Goal: Task Accomplishment & Management: Manage account settings

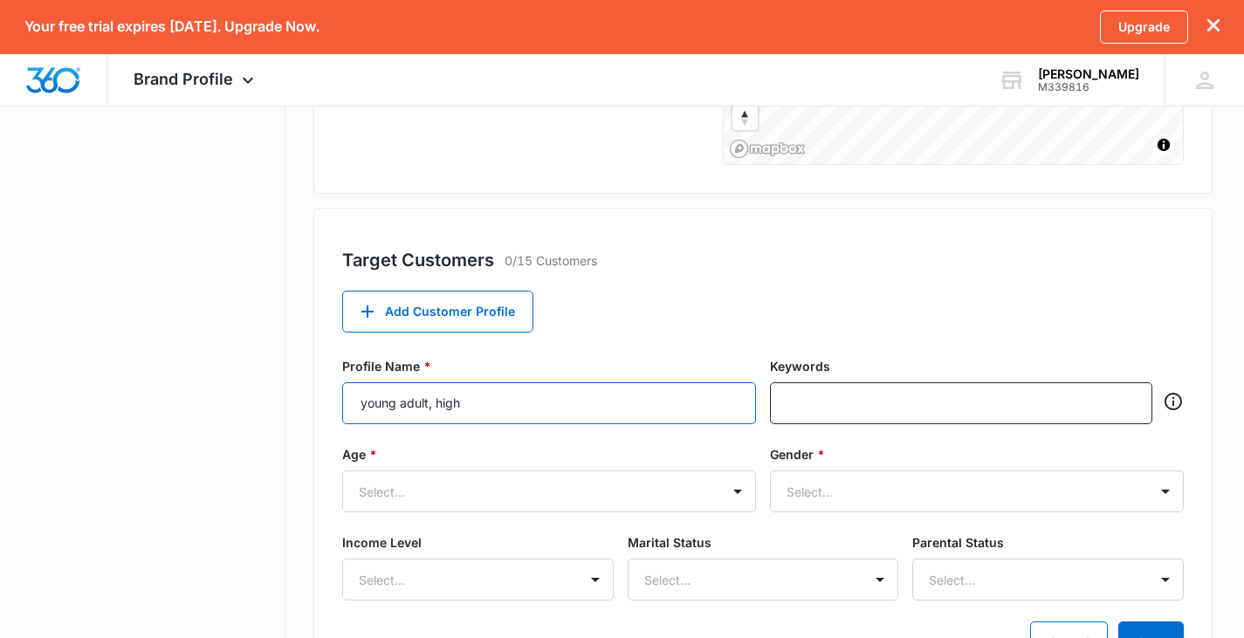
click at [478, 395] on input "young adult, high" at bounding box center [549, 403] width 414 height 42
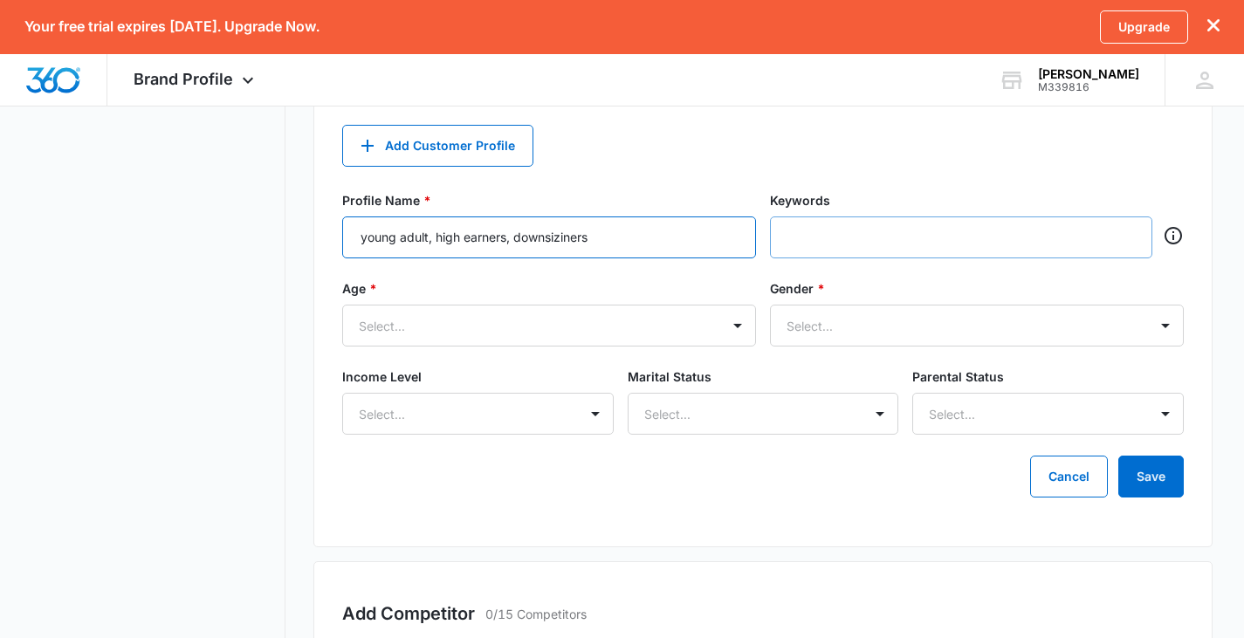
scroll to position [698, 0]
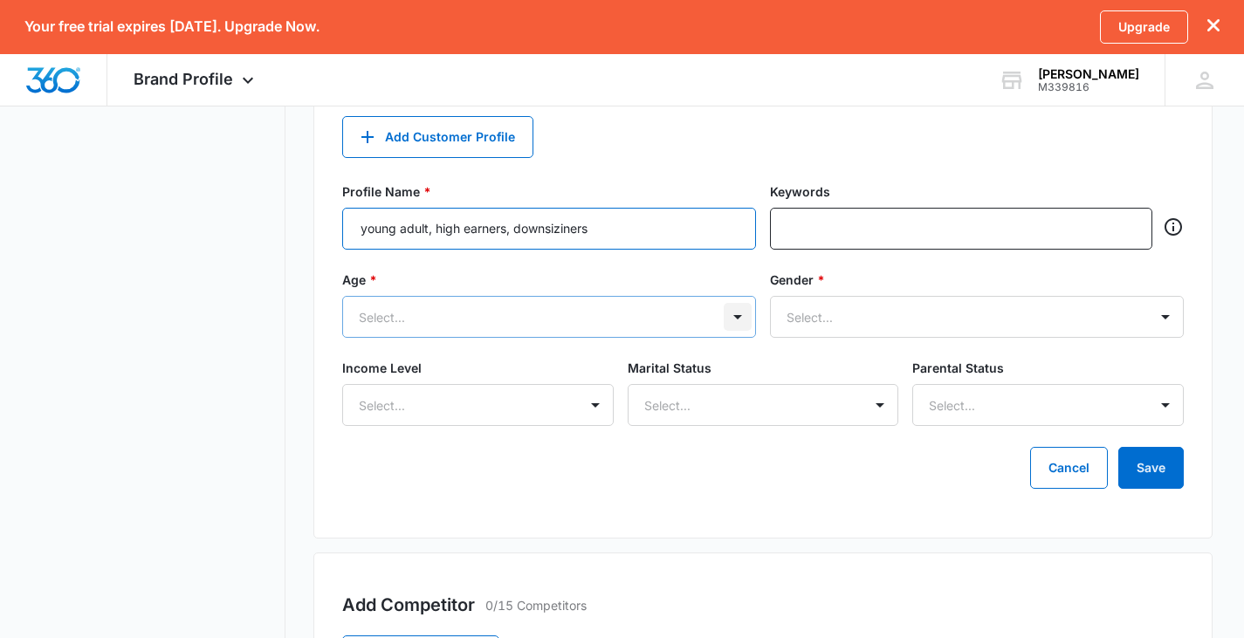
type input "young adult, high earners, downsiziners"
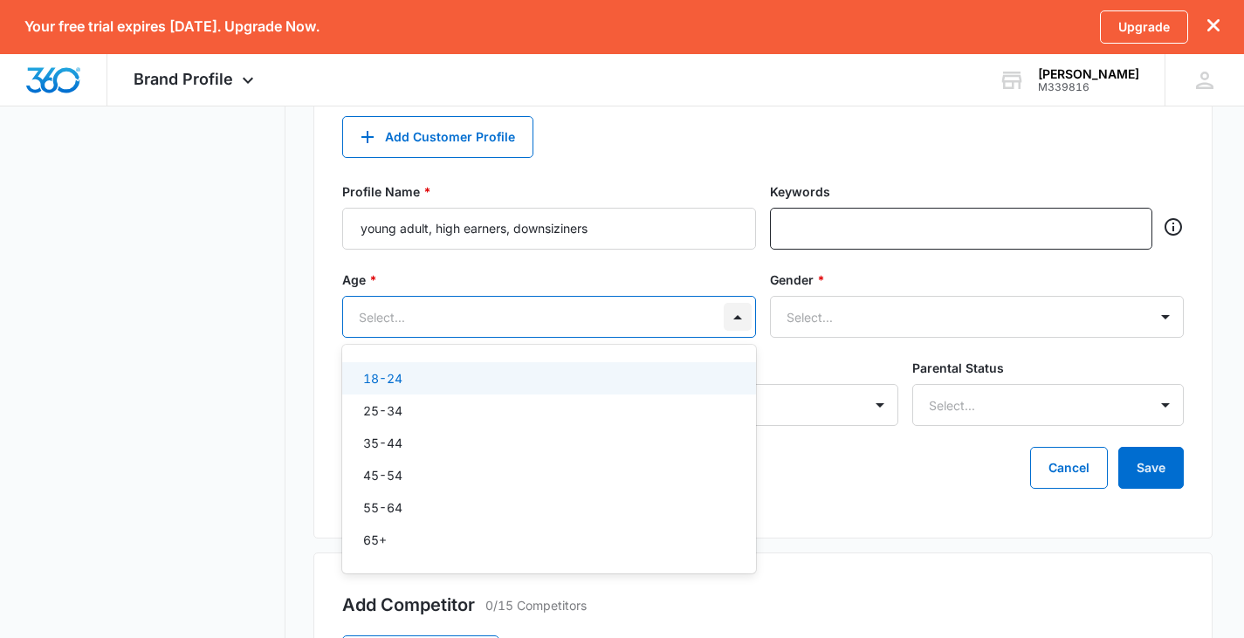
click at [742, 316] on div at bounding box center [737, 317] width 28 height 28
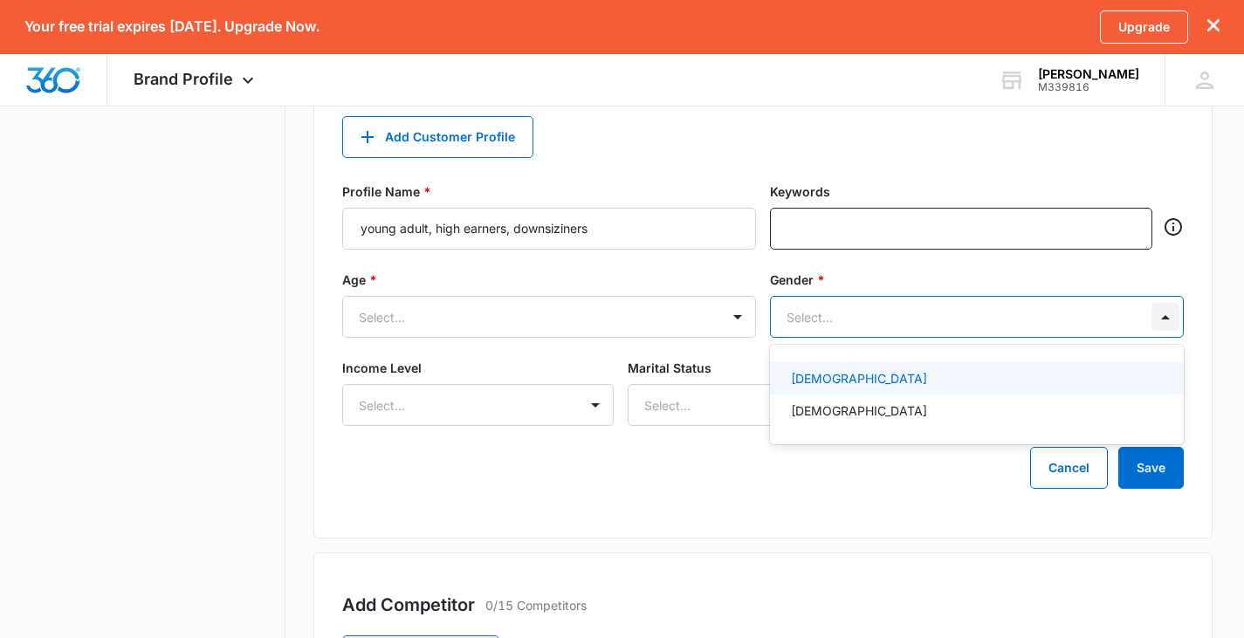
click at [1164, 318] on div at bounding box center [1165, 317] width 28 height 28
click at [1159, 327] on div at bounding box center [1165, 317] width 28 height 28
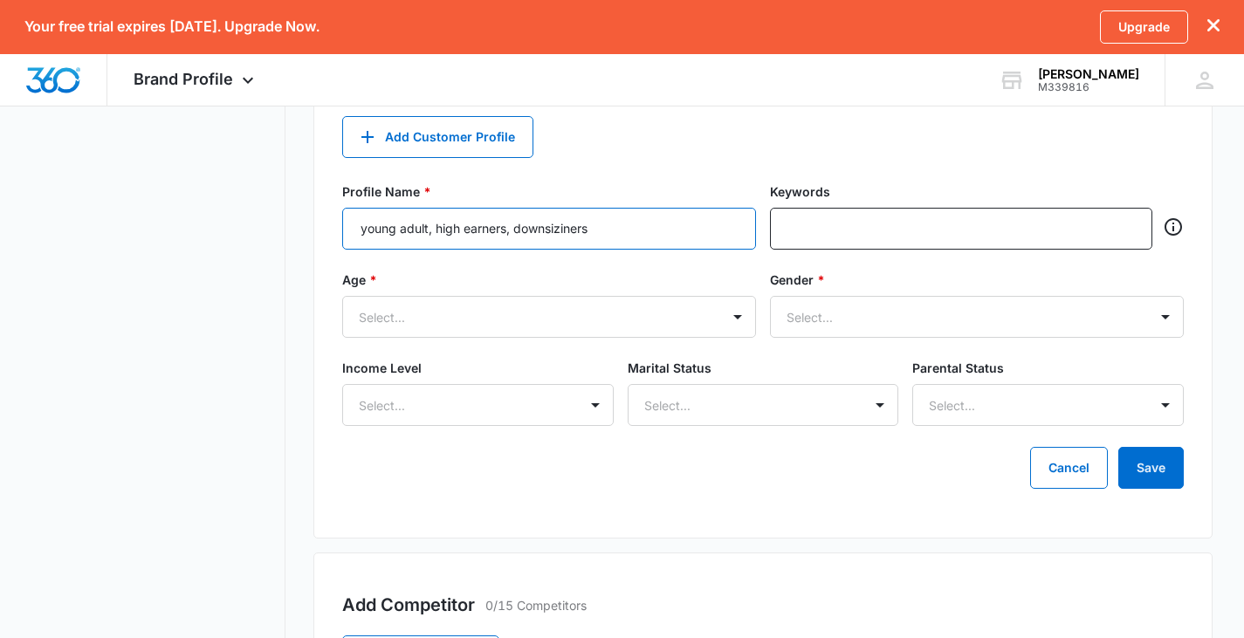
click at [609, 234] on input "young adult, high earners, downsiziners" at bounding box center [549, 229] width 414 height 42
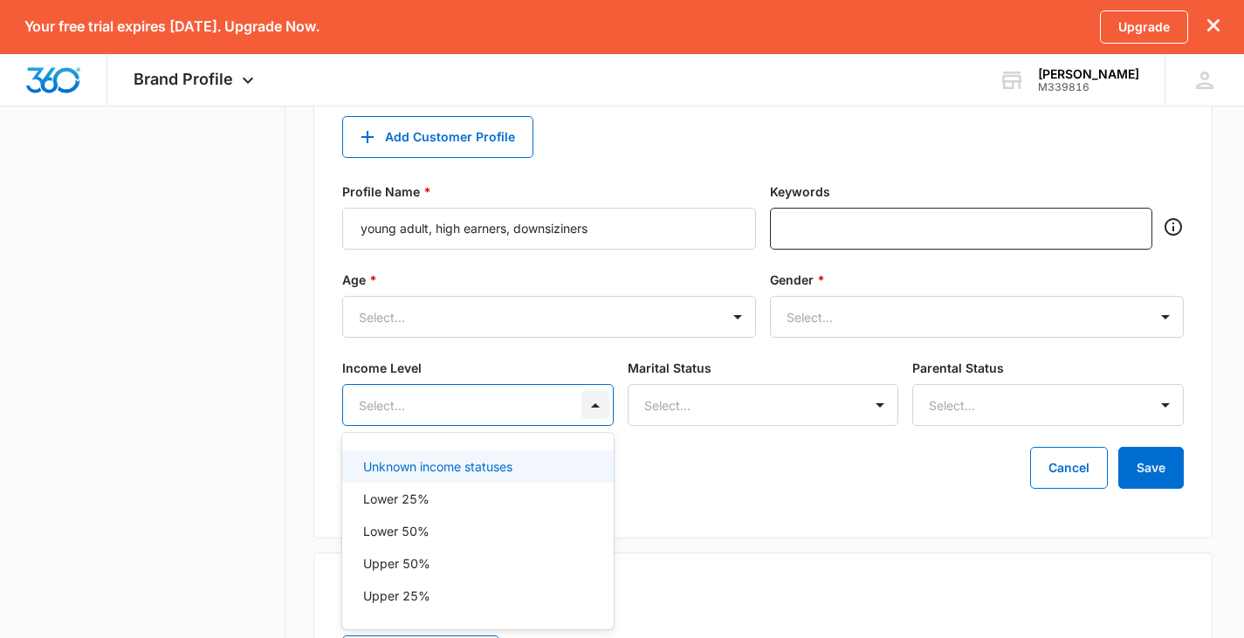
click at [590, 404] on div at bounding box center [595, 405] width 28 height 28
click at [486, 470] on p "Unknown income statuses" at bounding box center [437, 466] width 149 height 18
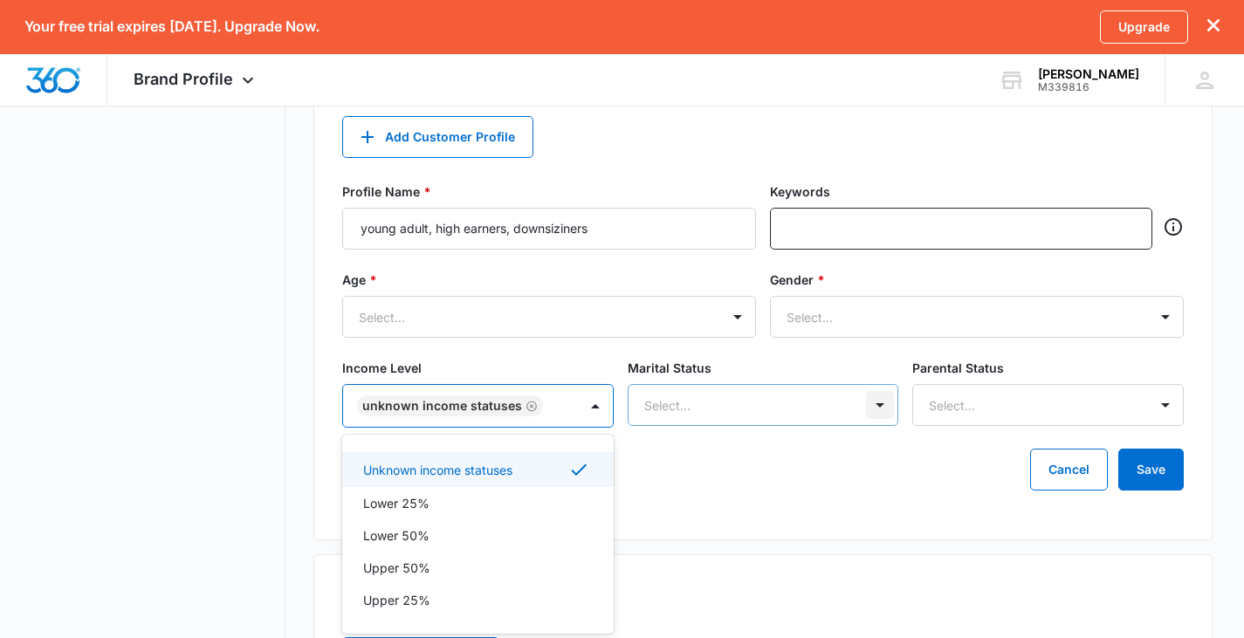
scroll to position [729, 0]
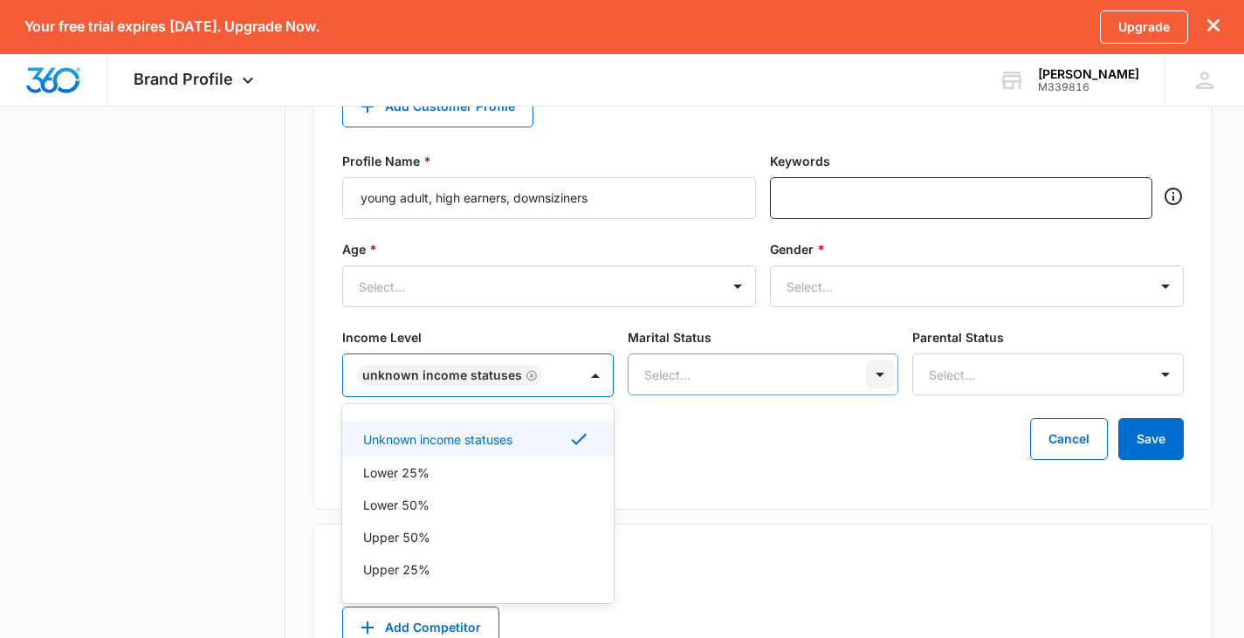
click at [882, 395] on div "Select..." at bounding box center [762, 374] width 271 height 42
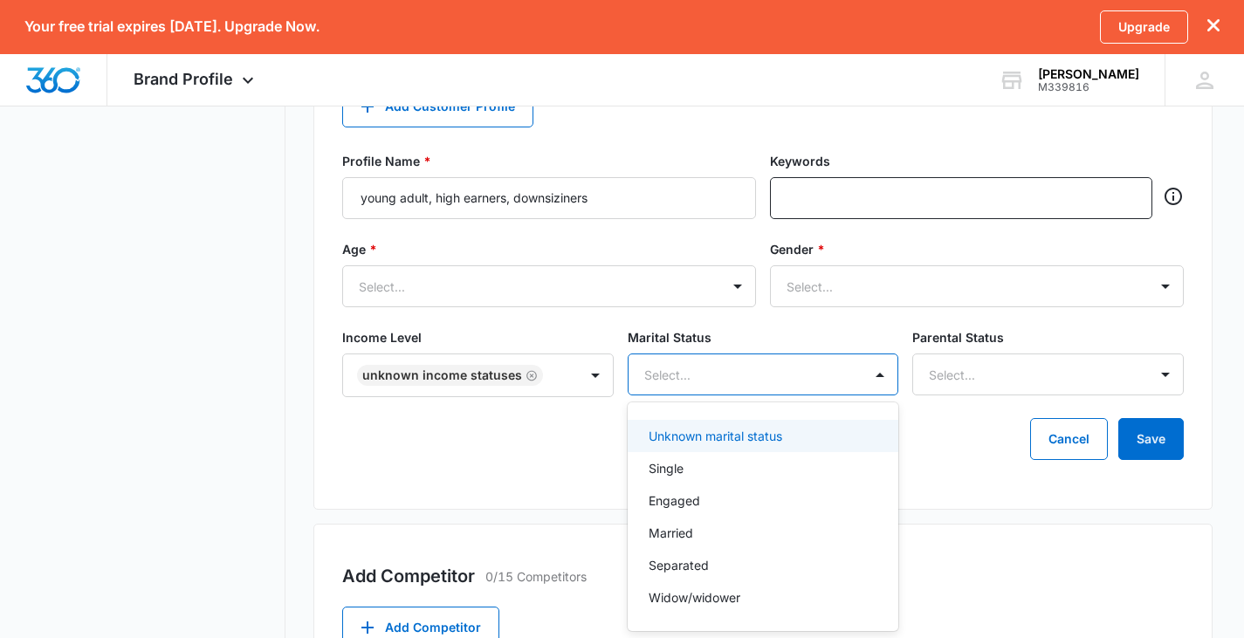
click at [799, 440] on div "Unknown marital status" at bounding box center [761, 436] width 226 height 18
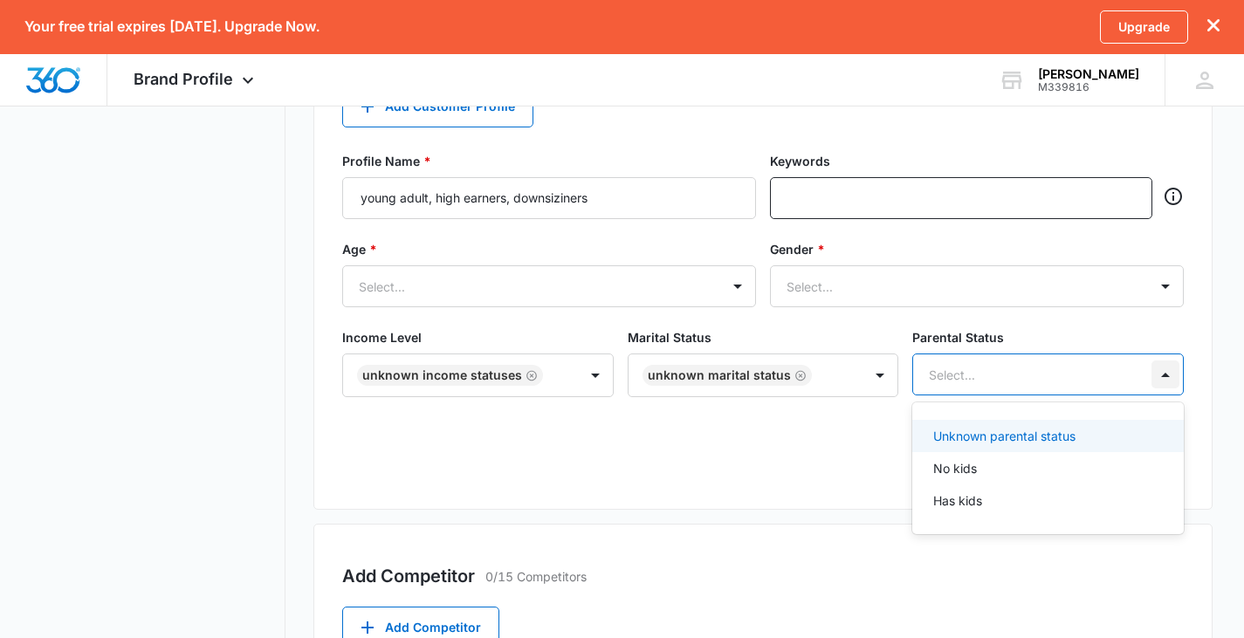
click at [1165, 375] on div at bounding box center [1165, 374] width 28 height 28
click at [1144, 428] on div "Unknown parental status" at bounding box center [1046, 436] width 226 height 18
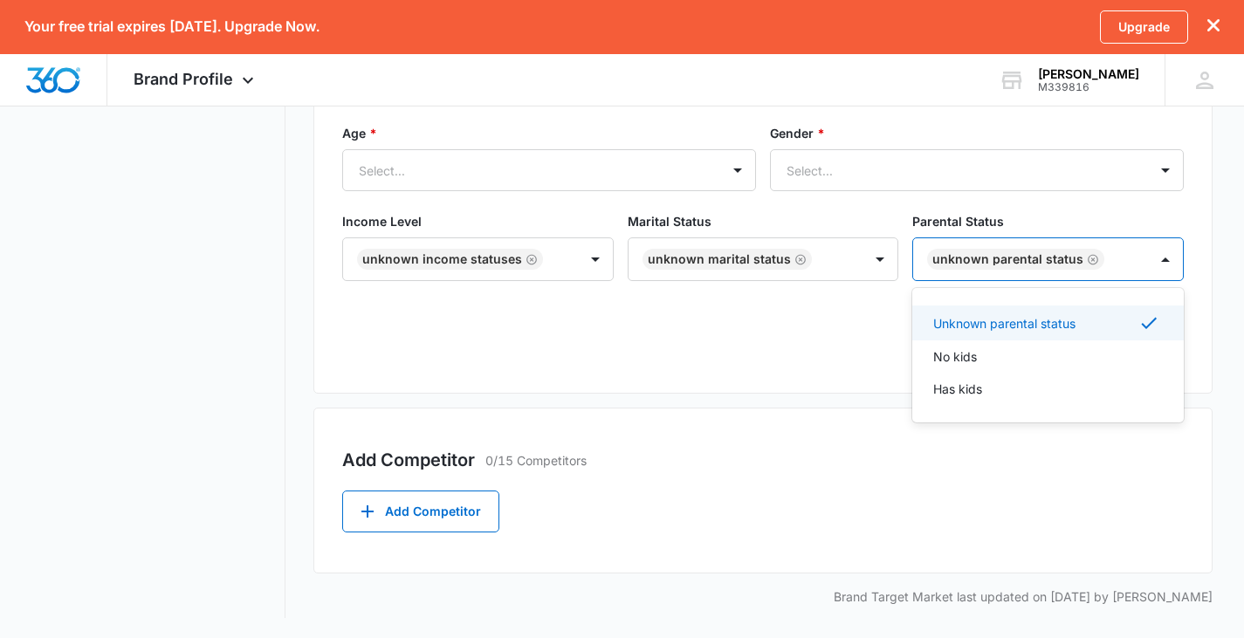
scroll to position [846, 0]
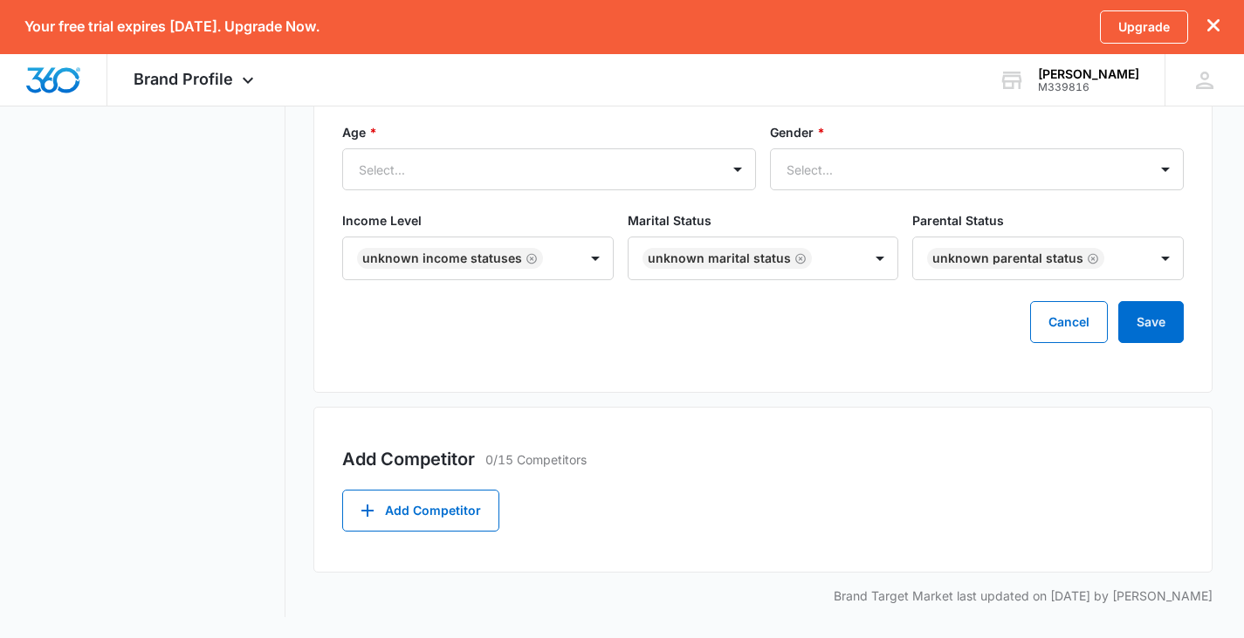
click at [982, 470] on div "Add Competitor 0/15 Competitors" at bounding box center [763, 459] width 842 height 26
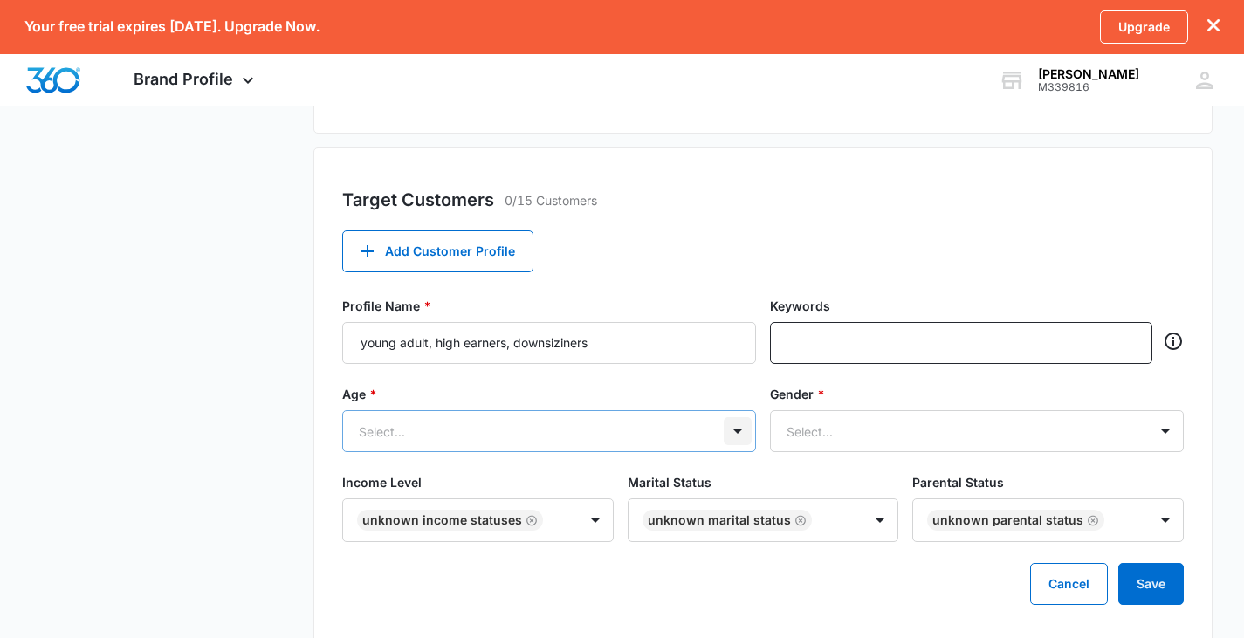
scroll to position [641, 0]
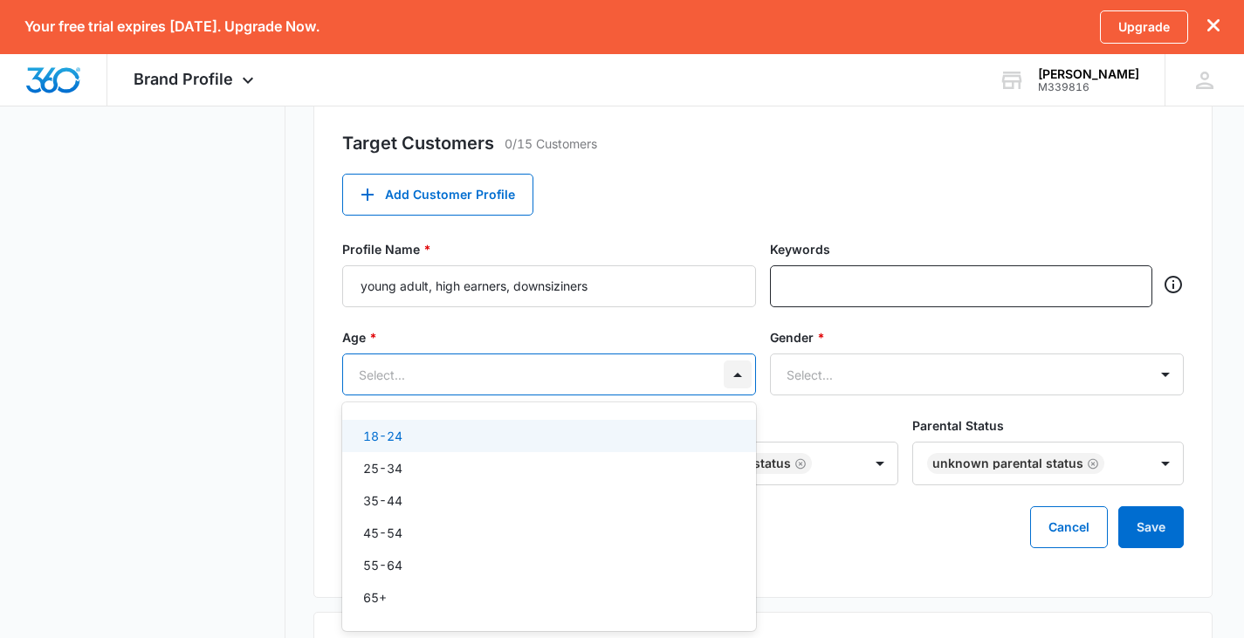
click at [739, 395] on div "6 results available. Use Up and Down to choose options, press Enter to select t…" at bounding box center [549, 374] width 414 height 42
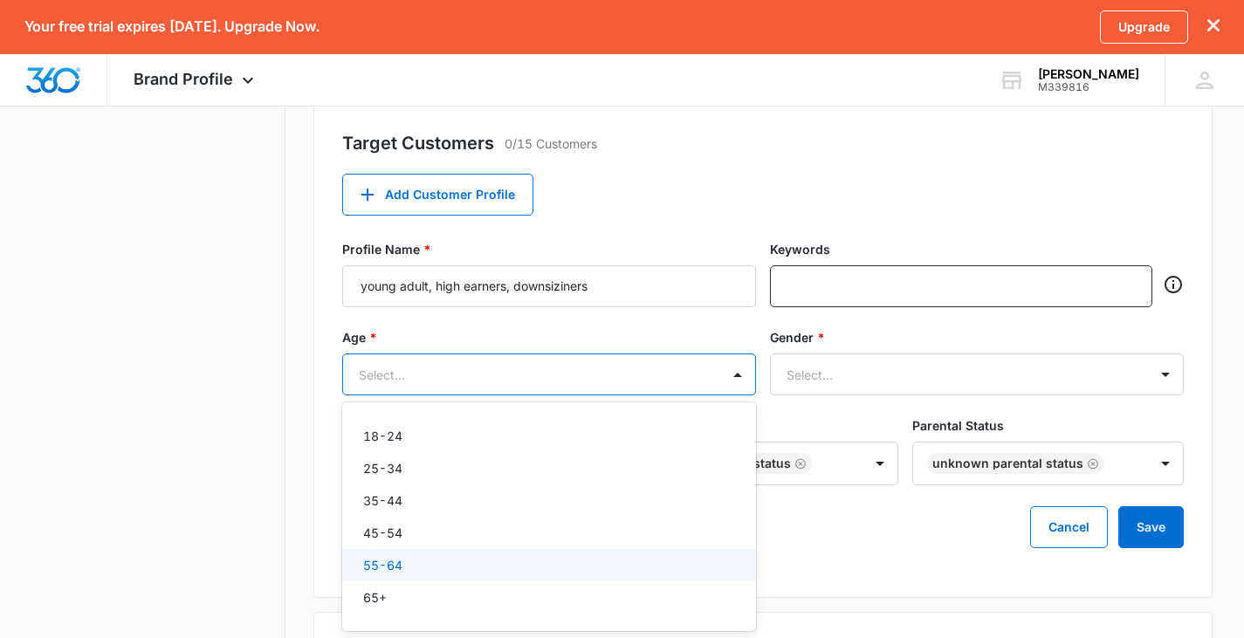
click at [591, 555] on div "55-64" at bounding box center [549, 565] width 414 height 32
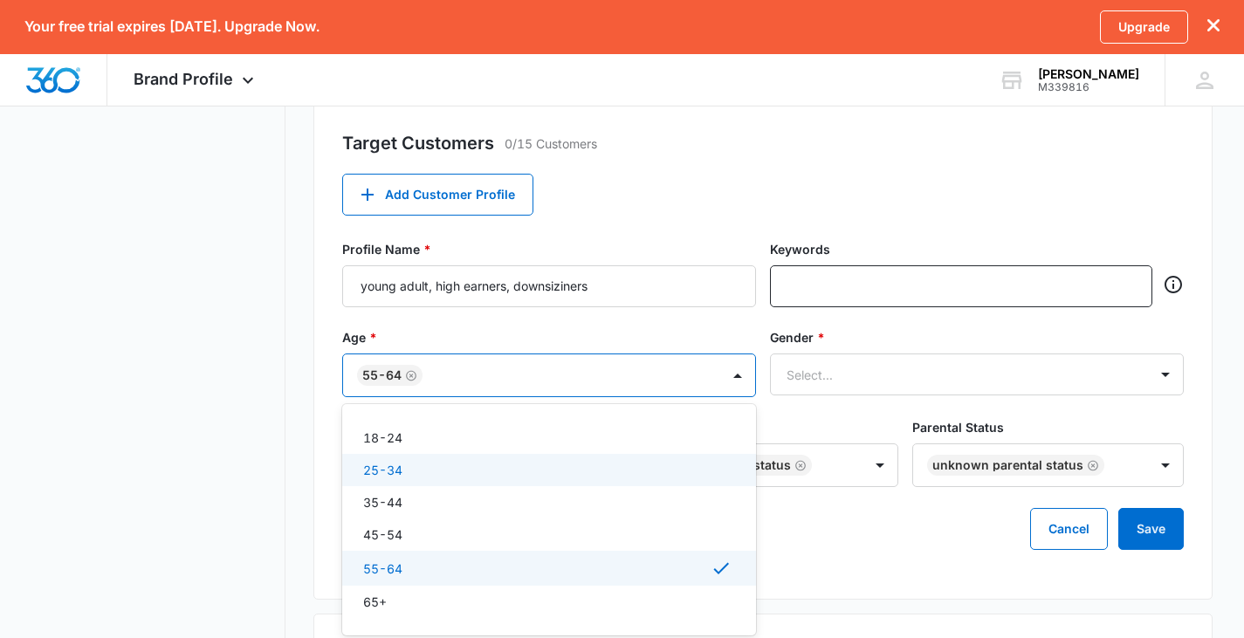
click at [497, 475] on div "25-34" at bounding box center [547, 470] width 368 height 18
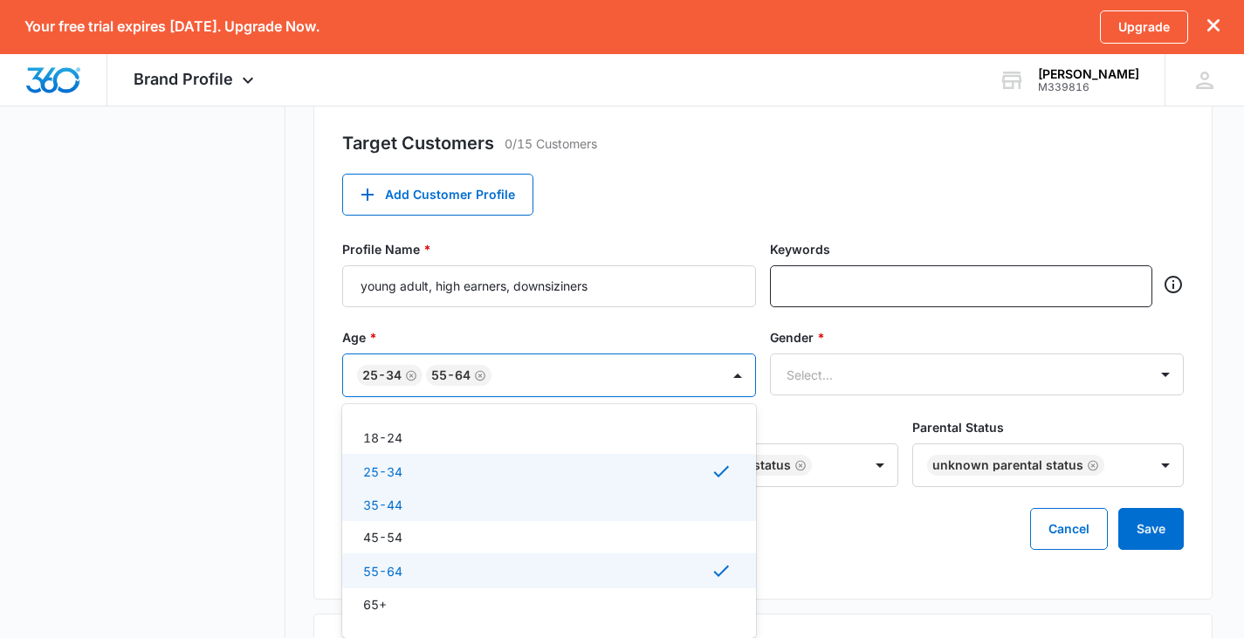
click at [493, 502] on div "35-44" at bounding box center [547, 505] width 368 height 18
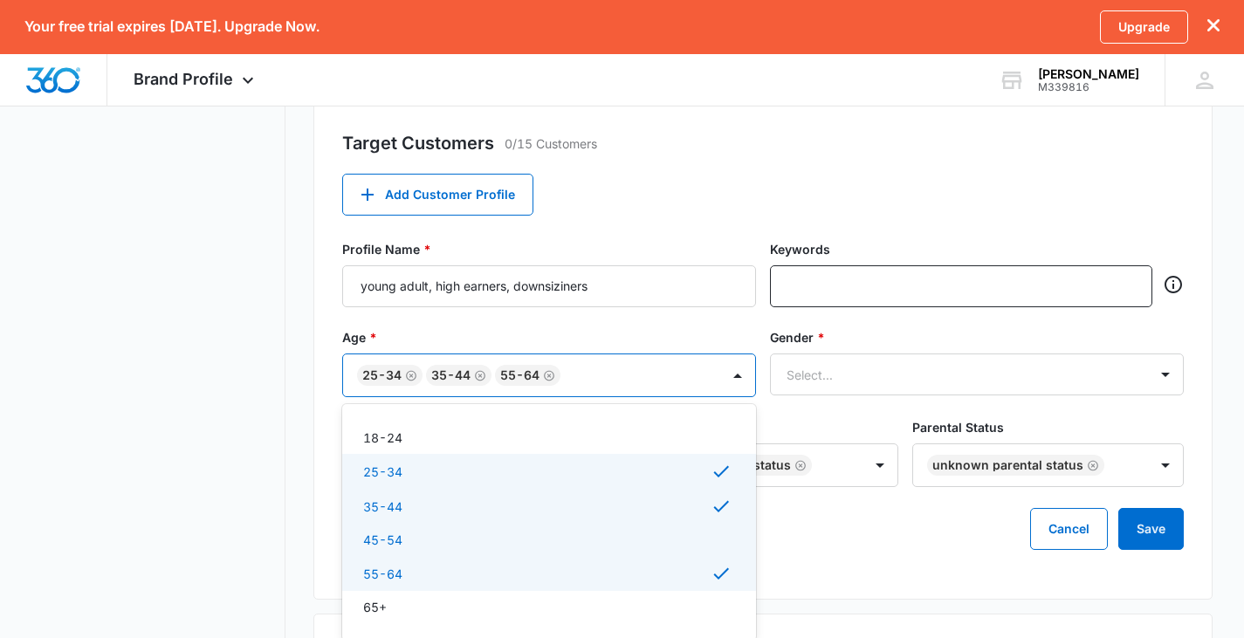
click at [499, 531] on div "45-54" at bounding box center [547, 540] width 368 height 18
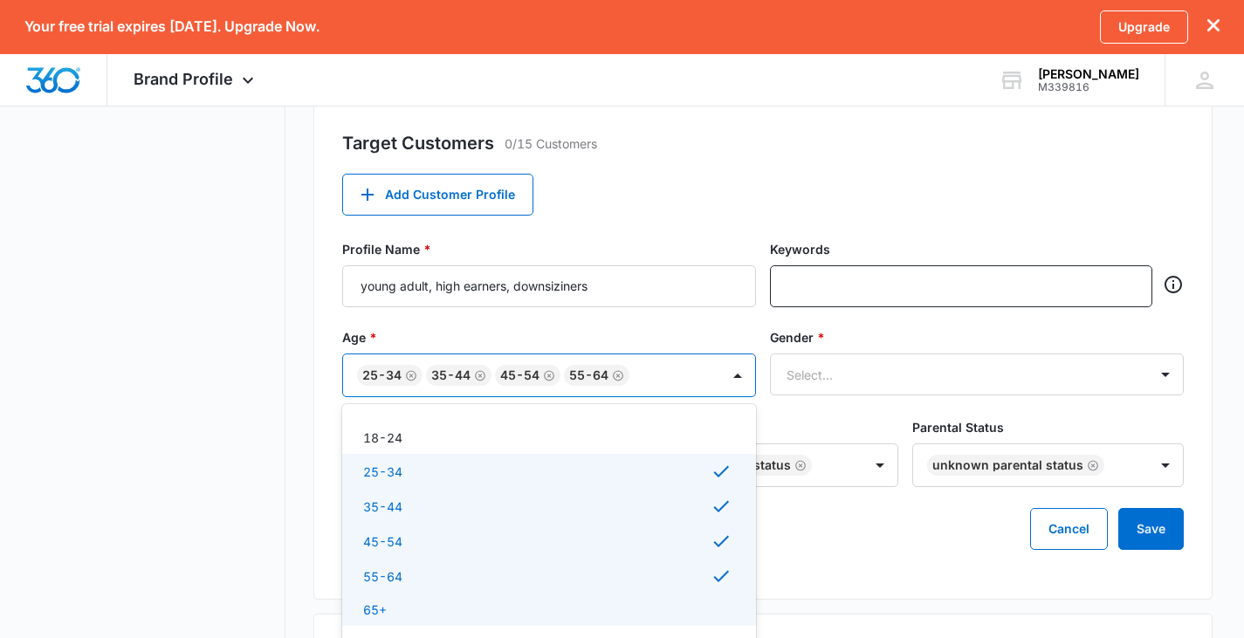
click at [482, 609] on div "65+" at bounding box center [547, 609] width 368 height 18
click at [1164, 379] on div at bounding box center [1165, 374] width 28 height 28
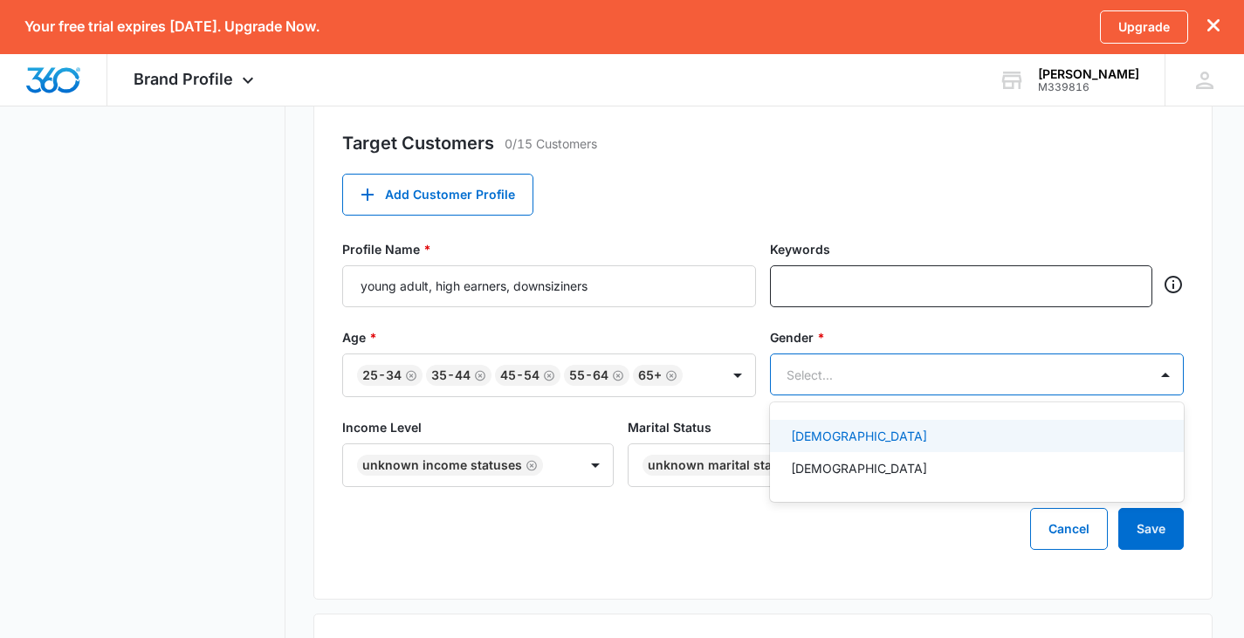
click at [968, 437] on div "[DEMOGRAPHIC_DATA]" at bounding box center [975, 436] width 368 height 18
click at [964, 454] on div "[DEMOGRAPHIC_DATA] [DEMOGRAPHIC_DATA]" at bounding box center [977, 455] width 414 height 74
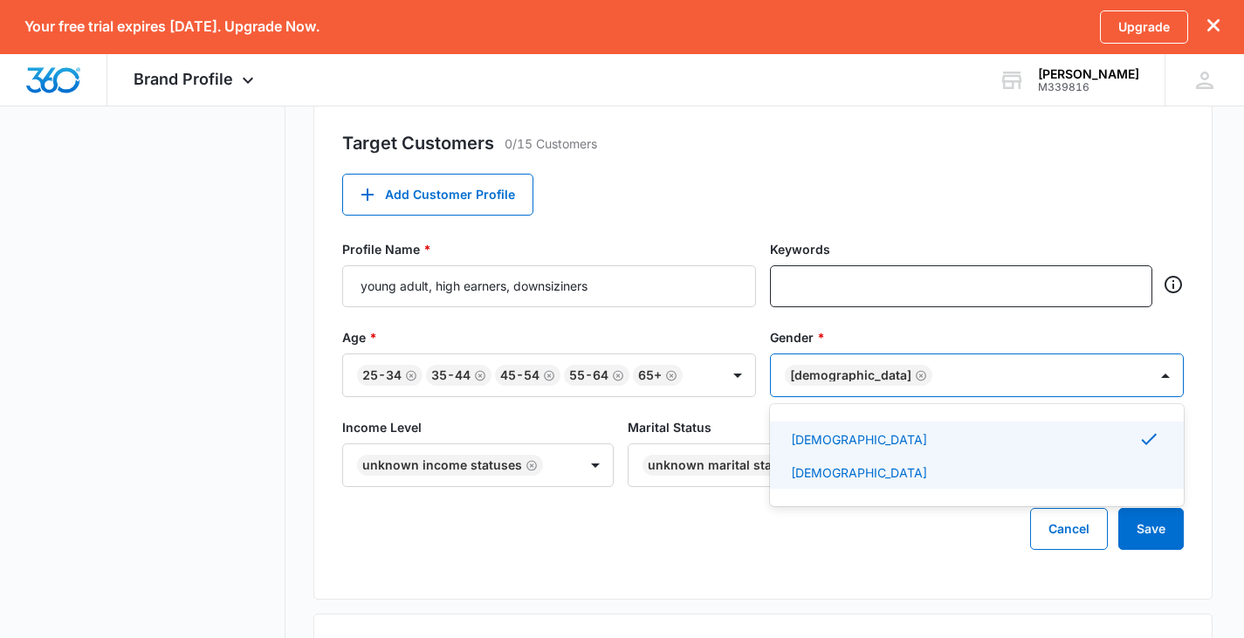
click at [926, 478] on div "[DEMOGRAPHIC_DATA]" at bounding box center [975, 472] width 368 height 18
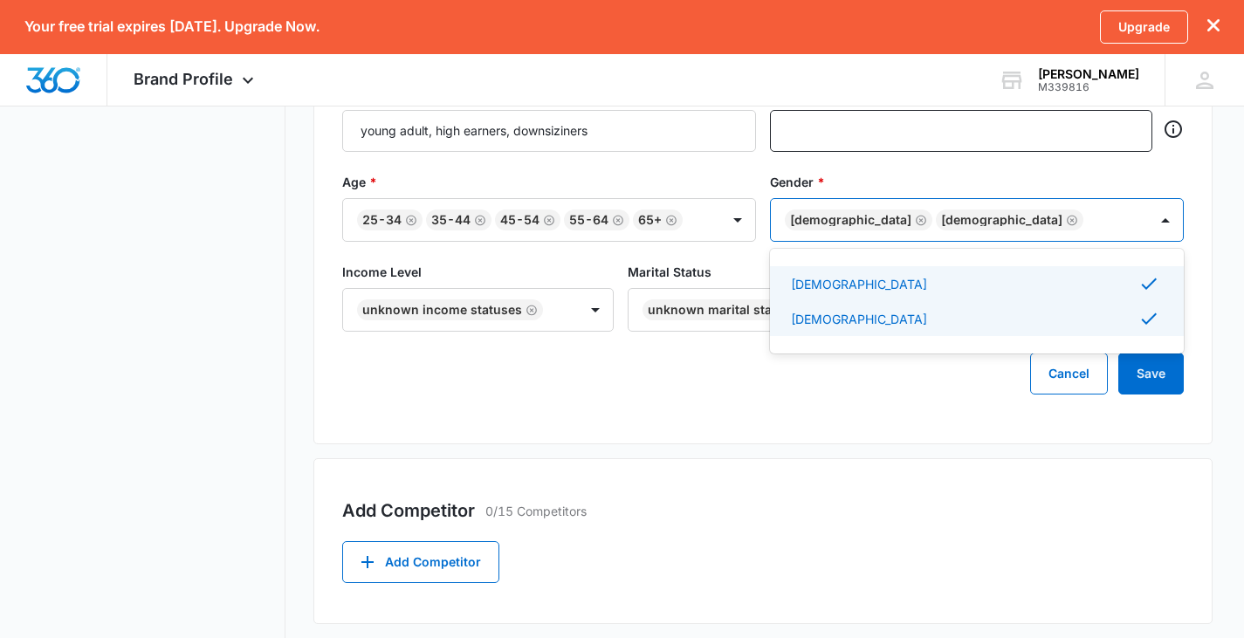
scroll to position [815, 0]
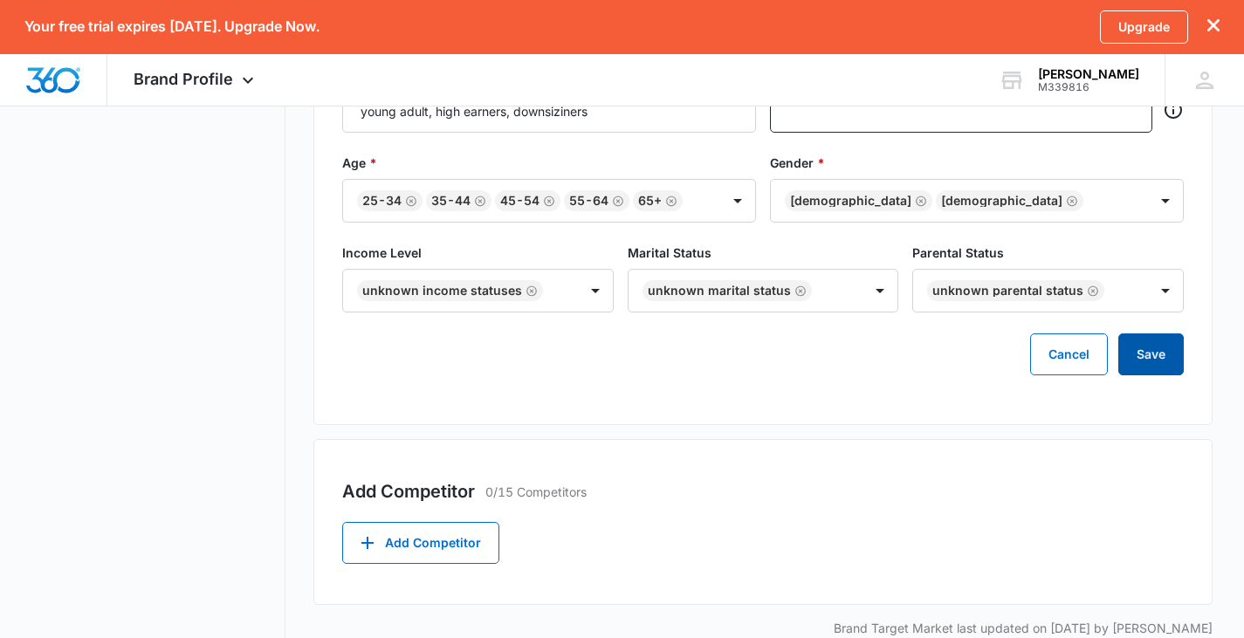
click at [1161, 348] on button "Save" at bounding box center [1150, 354] width 65 height 42
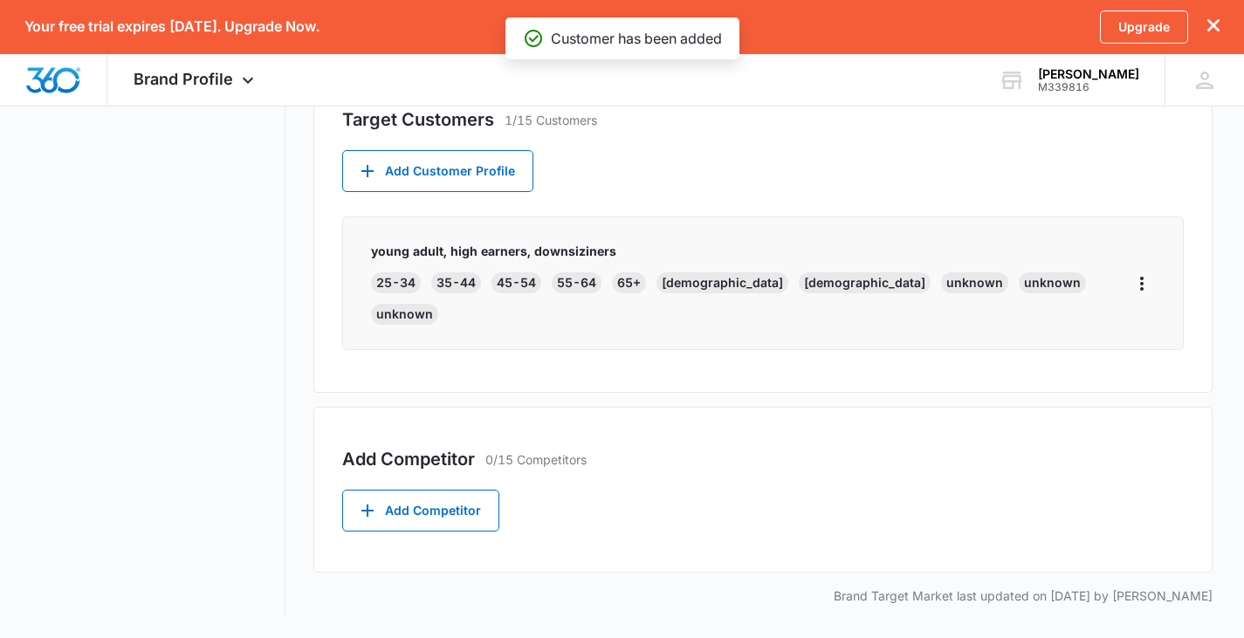
scroll to position [633, 0]
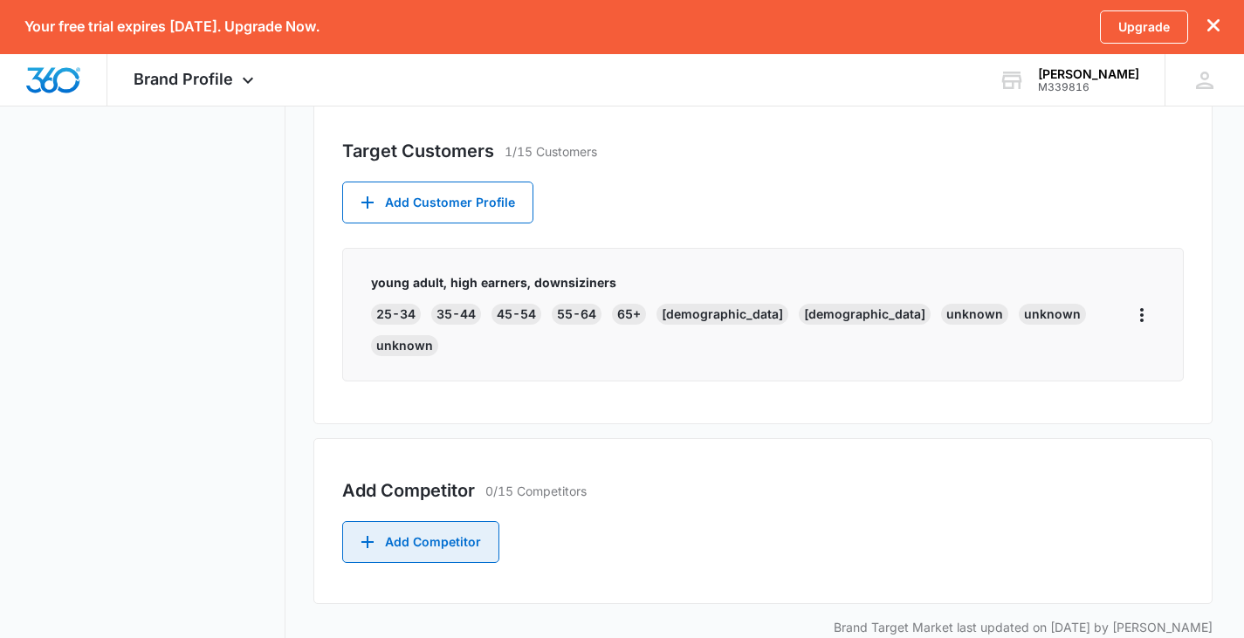
click at [428, 521] on button "Add Competitor" at bounding box center [420, 542] width 157 height 42
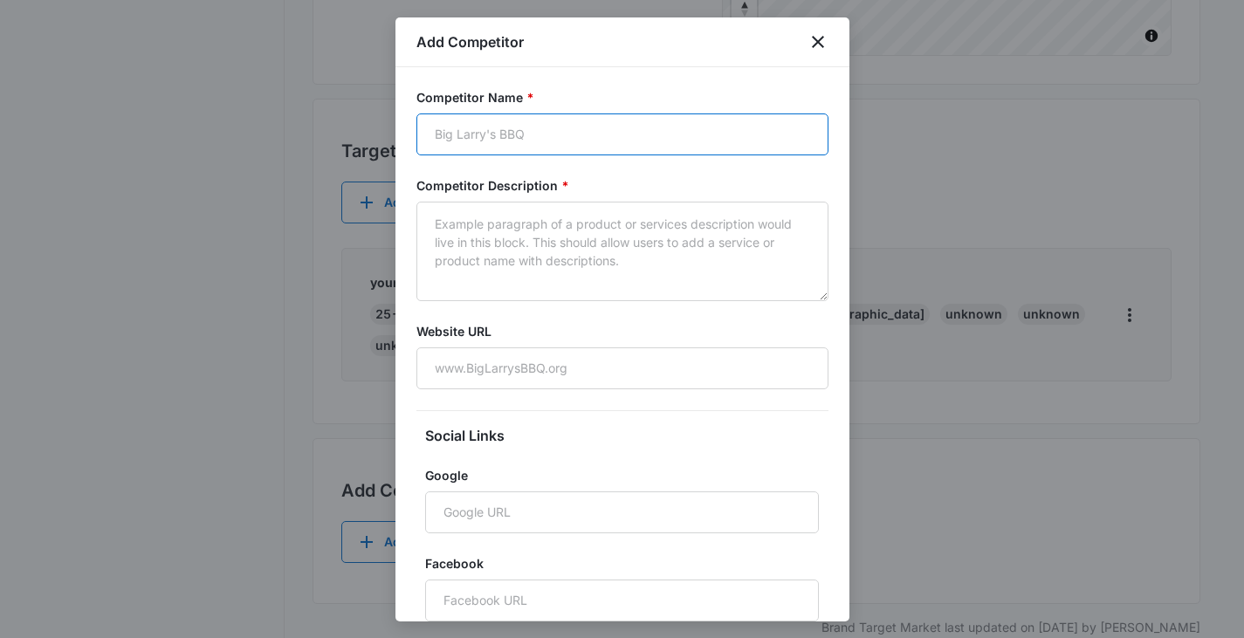
click at [443, 133] on input "Competitor Name *" at bounding box center [622, 134] width 412 height 42
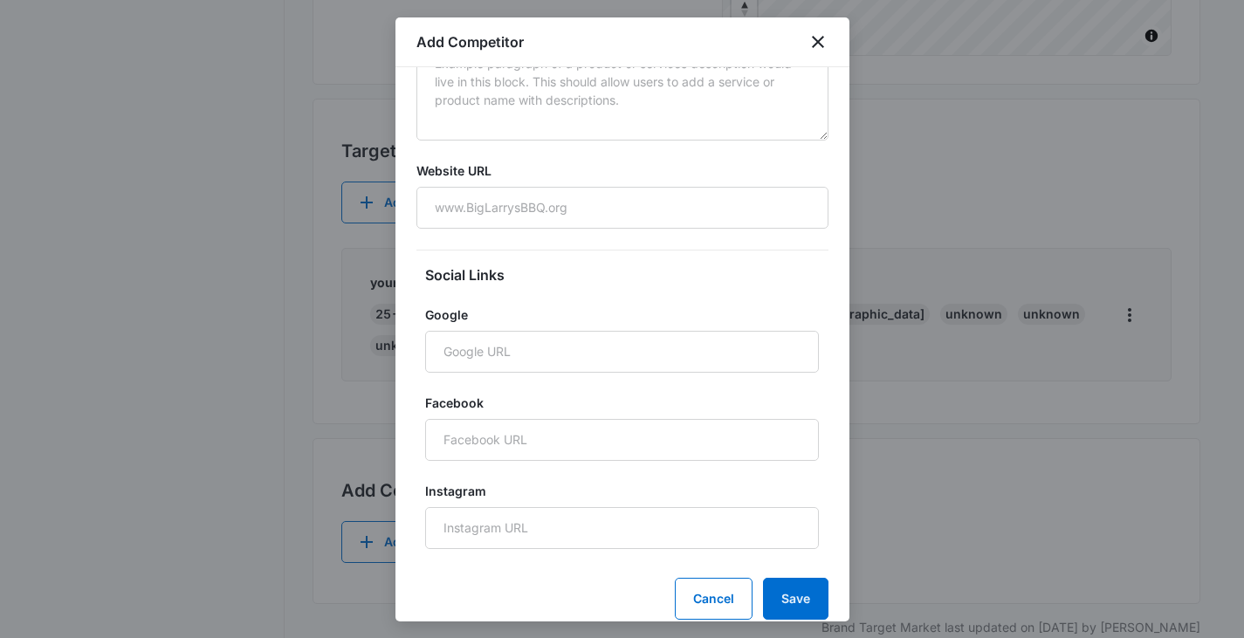
scroll to position [201, 0]
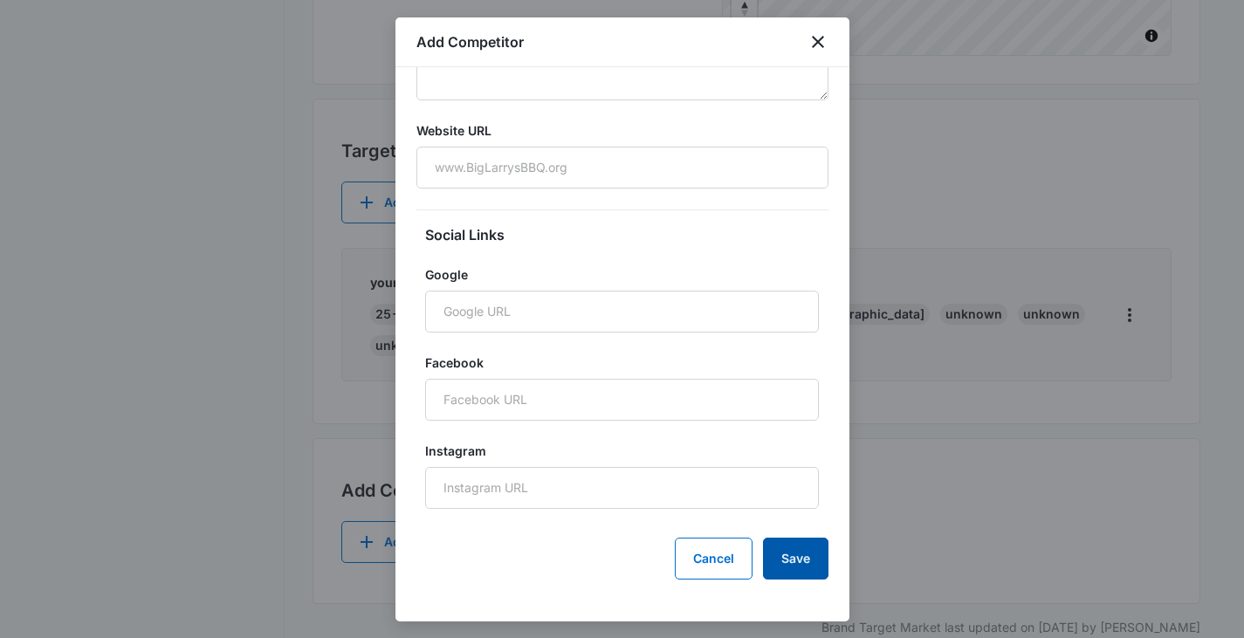
type input "all local realtors"
click at [791, 556] on button "Save" at bounding box center [795, 559] width 65 height 42
type textarea "Realtors"
click at [794, 556] on button "Save" at bounding box center [795, 559] width 65 height 42
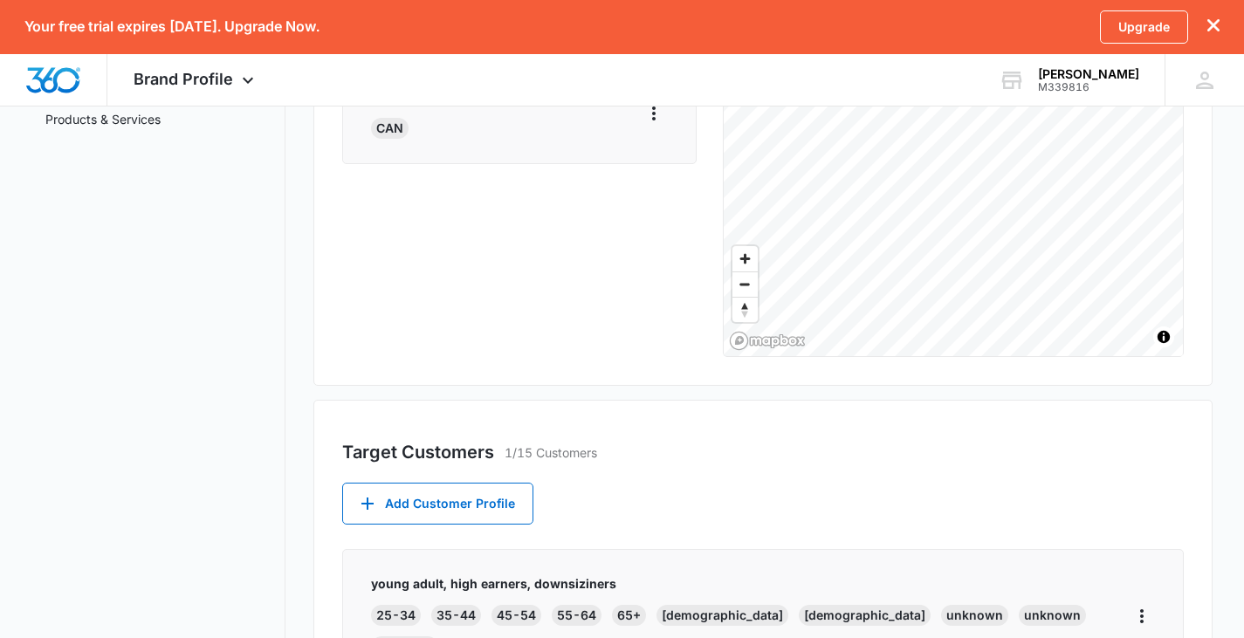
scroll to position [70, 0]
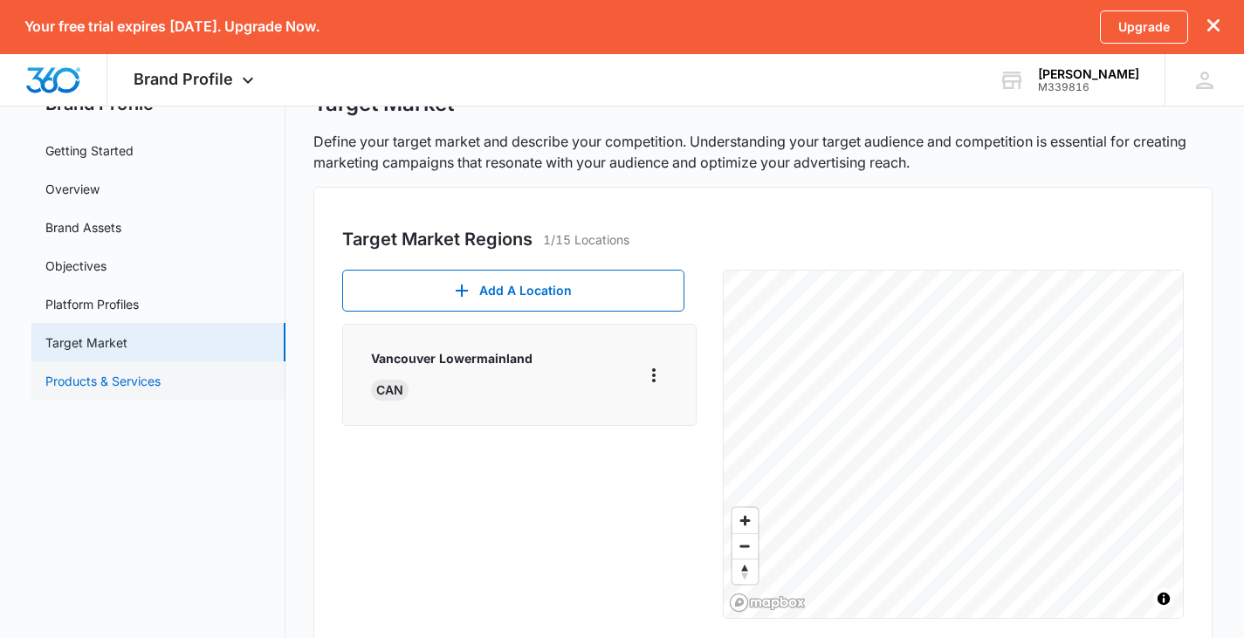
click at [161, 380] on link "Products & Services" at bounding box center [102, 381] width 115 height 18
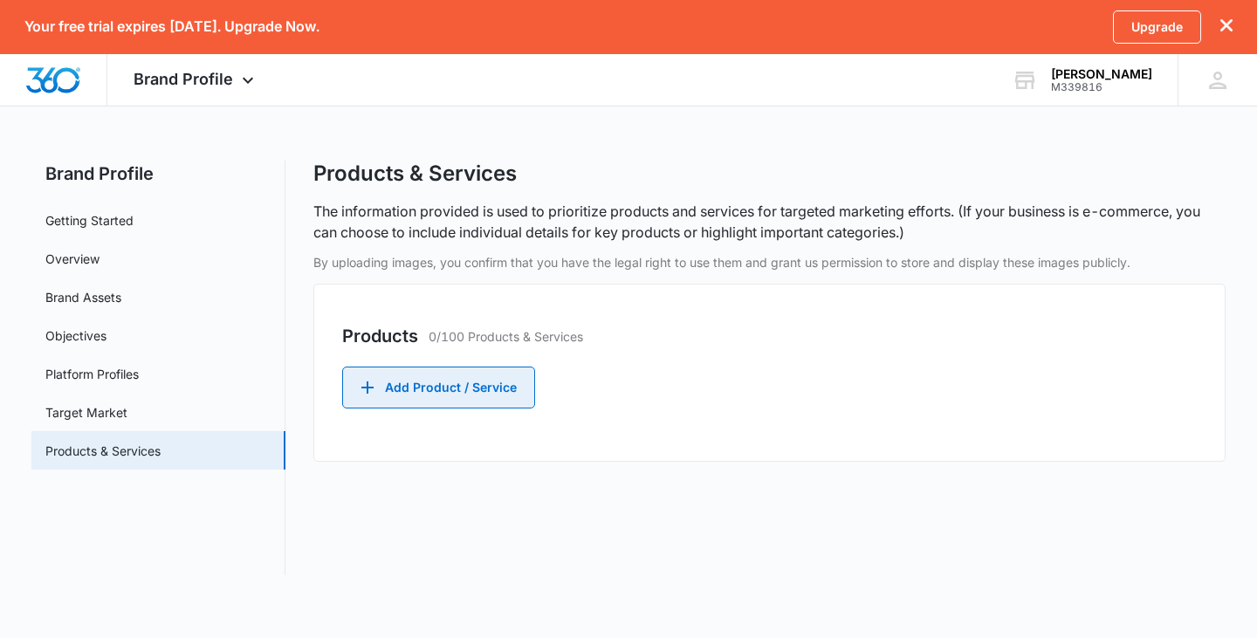
click at [461, 385] on button "Add Product / Service" at bounding box center [438, 388] width 193 height 42
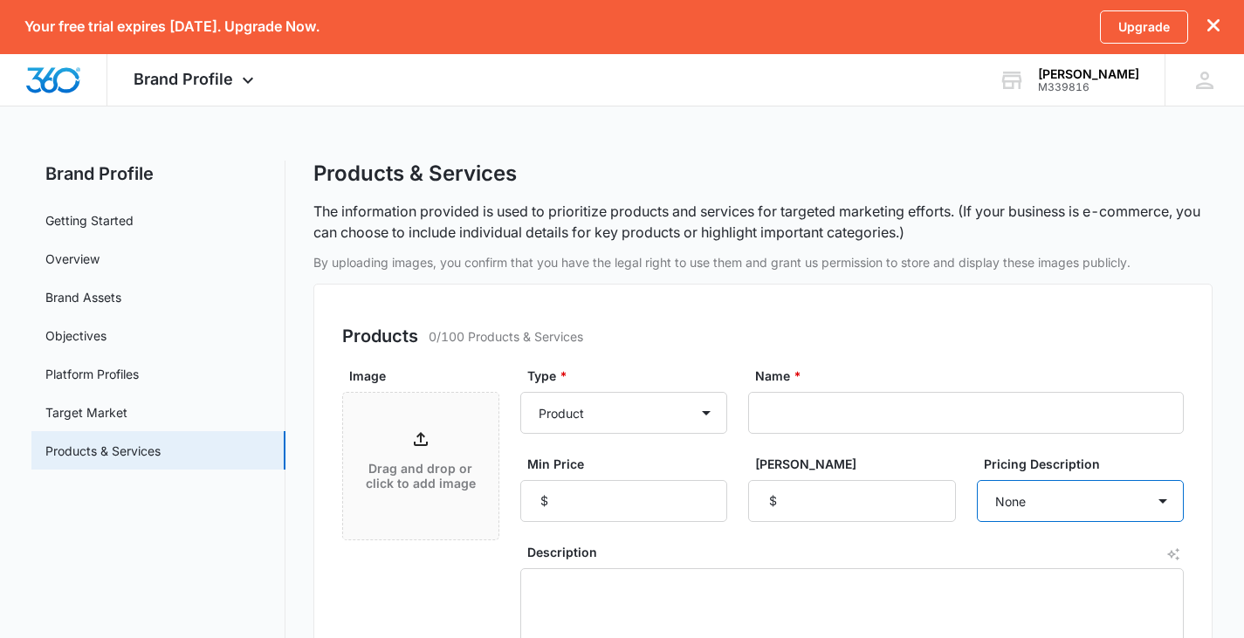
click at [1166, 501] on select "None Each Per month Per year Per hour Per day" at bounding box center [1081, 501] width 208 height 42
select select "each"
click at [977, 480] on select "None Each Per month Per year Per hour Per day" at bounding box center [1081, 501] width 208 height 42
click at [708, 415] on select "Product Product category Service Service category" at bounding box center [624, 413] width 208 height 42
select select "service"
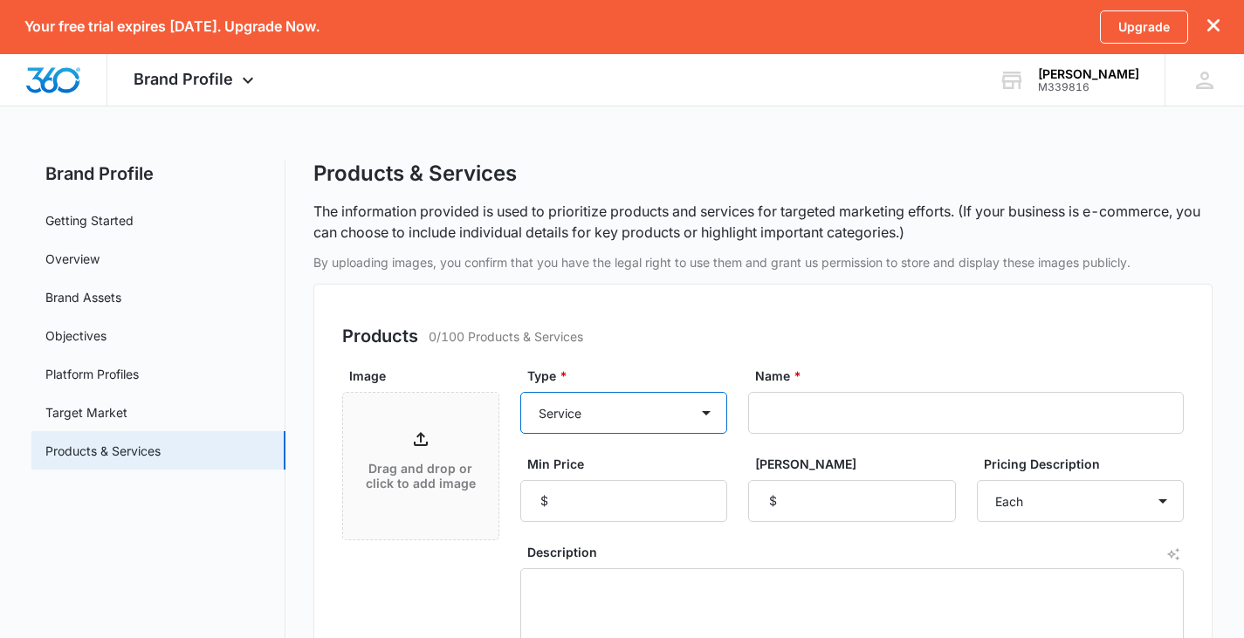
click at [520, 392] on select "Product Product category Service Service category" at bounding box center [624, 413] width 208 height 42
click at [797, 408] on input "Name *" at bounding box center [965, 413] width 435 height 42
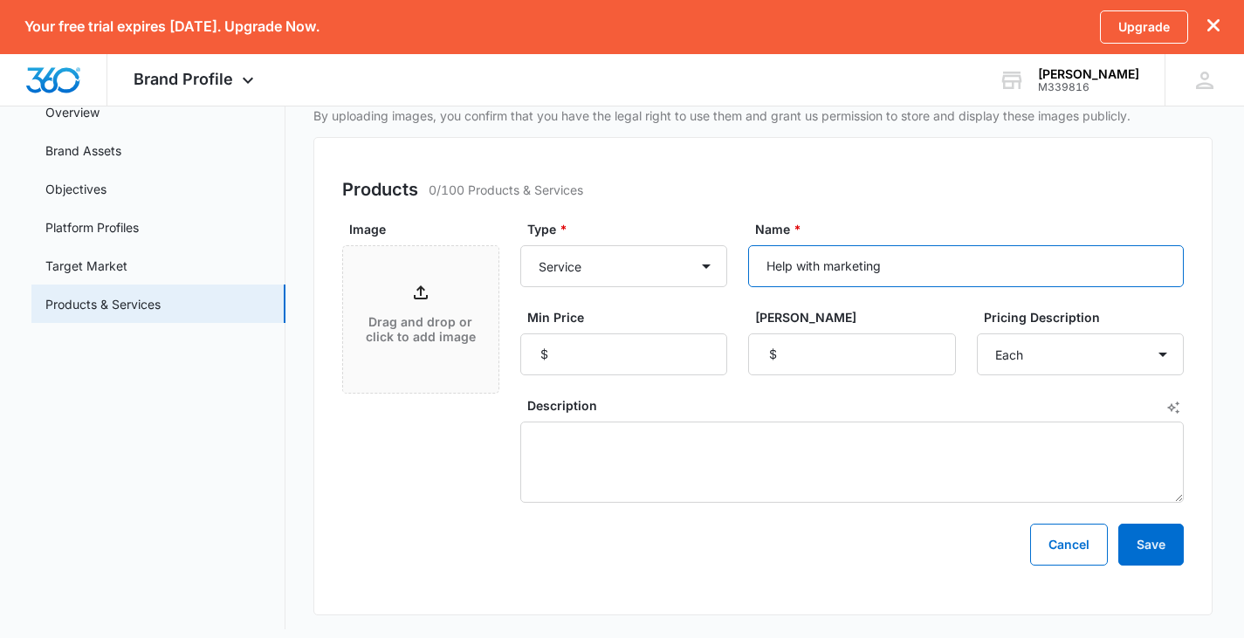
scroll to position [159, 0]
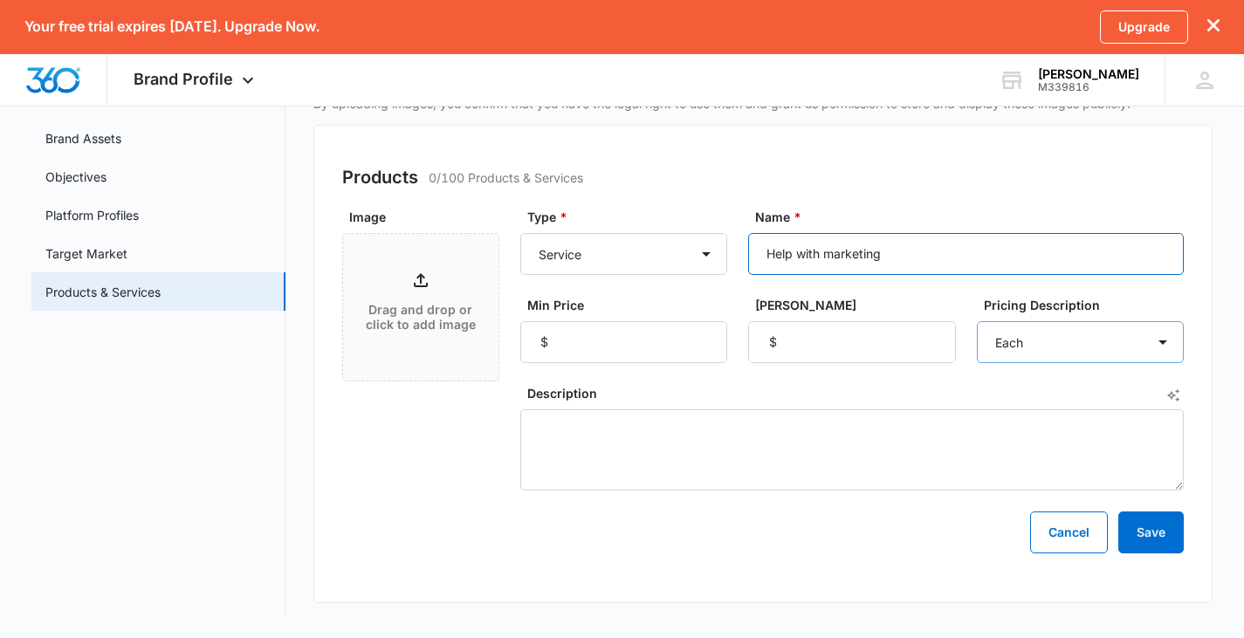
type input "Help with marketing"
click at [1158, 339] on select "None Each Per month Per year Per hour Per day" at bounding box center [1081, 342] width 208 height 42
select select "per hour"
click at [977, 321] on select "None Each Per month Per year Per hour Per day" at bounding box center [1081, 342] width 208 height 42
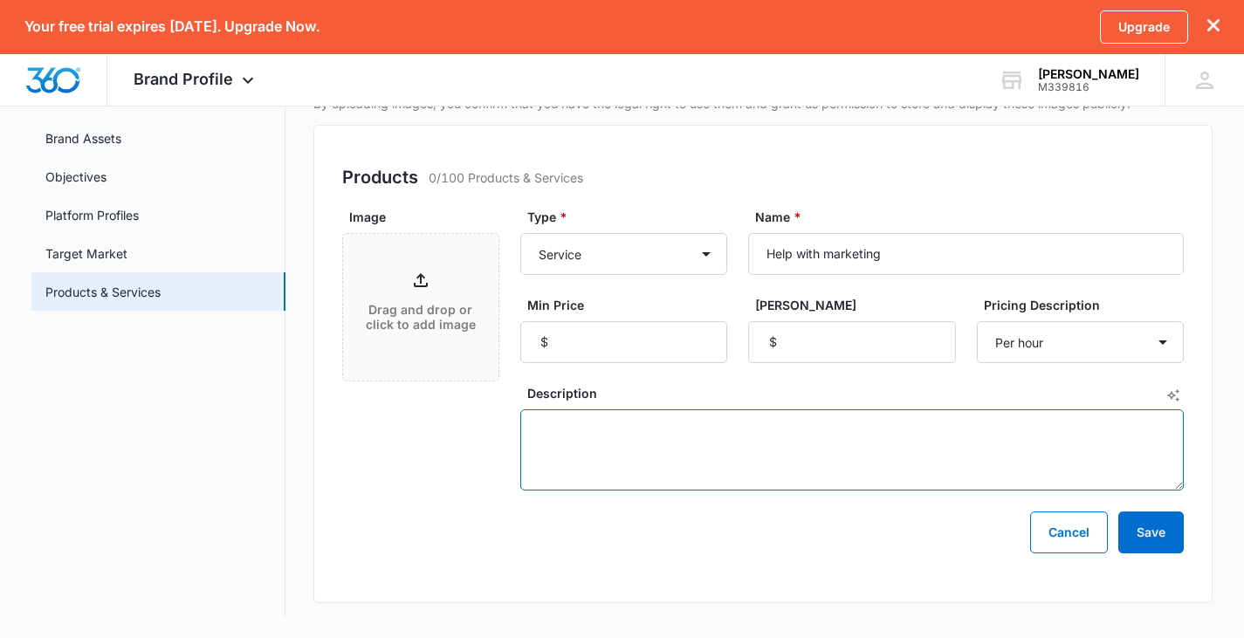
click at [561, 428] on textarea "Description" at bounding box center [852, 449] width 664 height 81
type textarea "Help with social media posting"
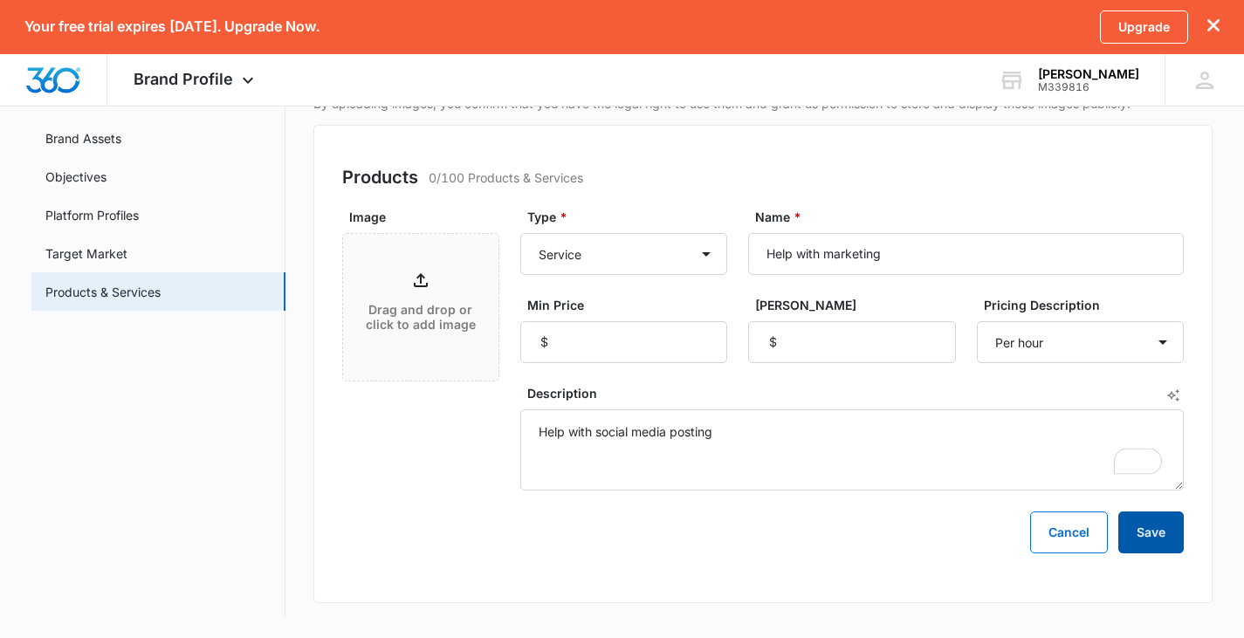
click at [1156, 524] on button "Save" at bounding box center [1150, 532] width 65 height 42
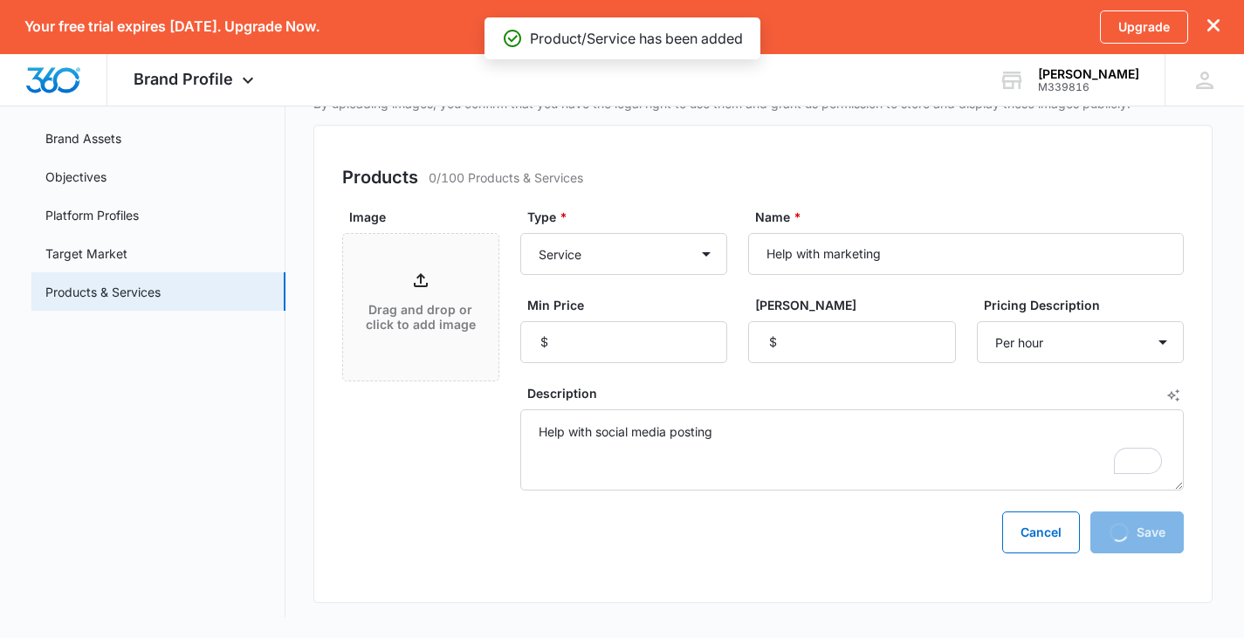
scroll to position [0, 0]
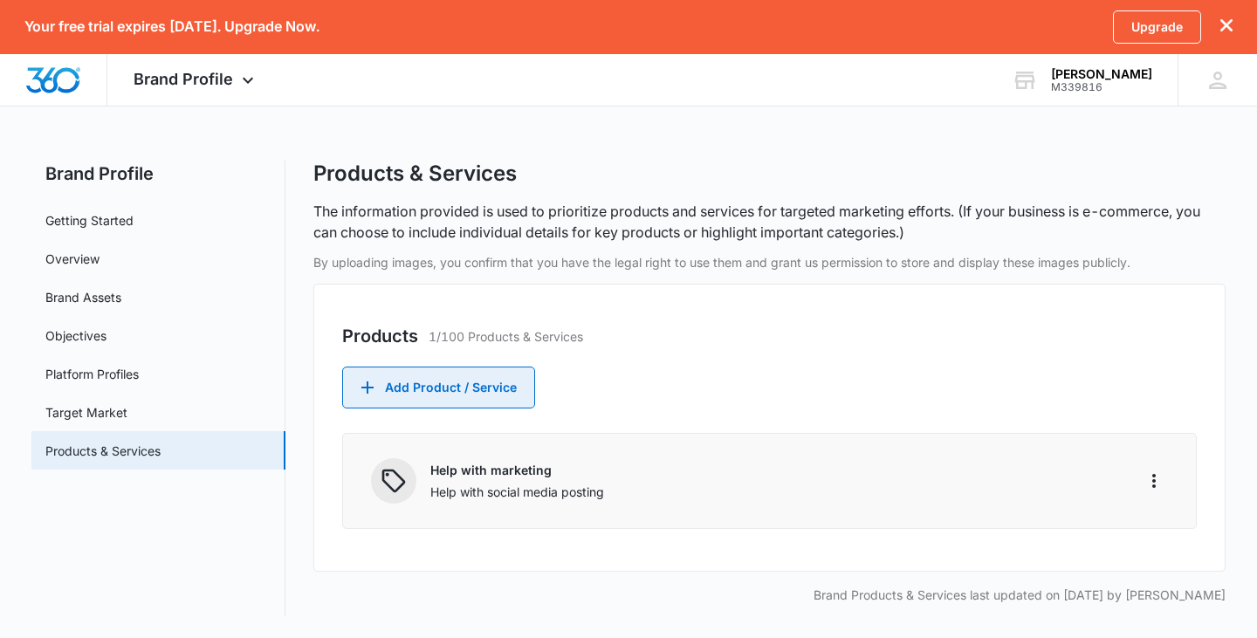
click at [494, 385] on button "Add Product / Service" at bounding box center [438, 388] width 193 height 42
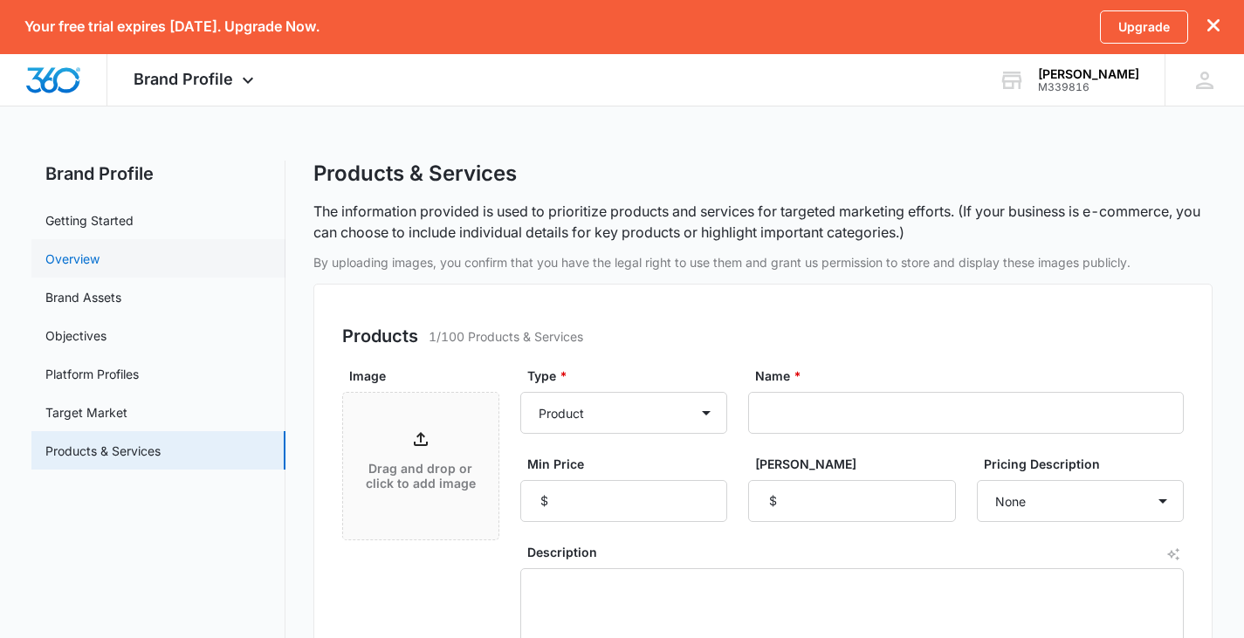
click at [99, 254] on link "Overview" at bounding box center [72, 259] width 54 height 18
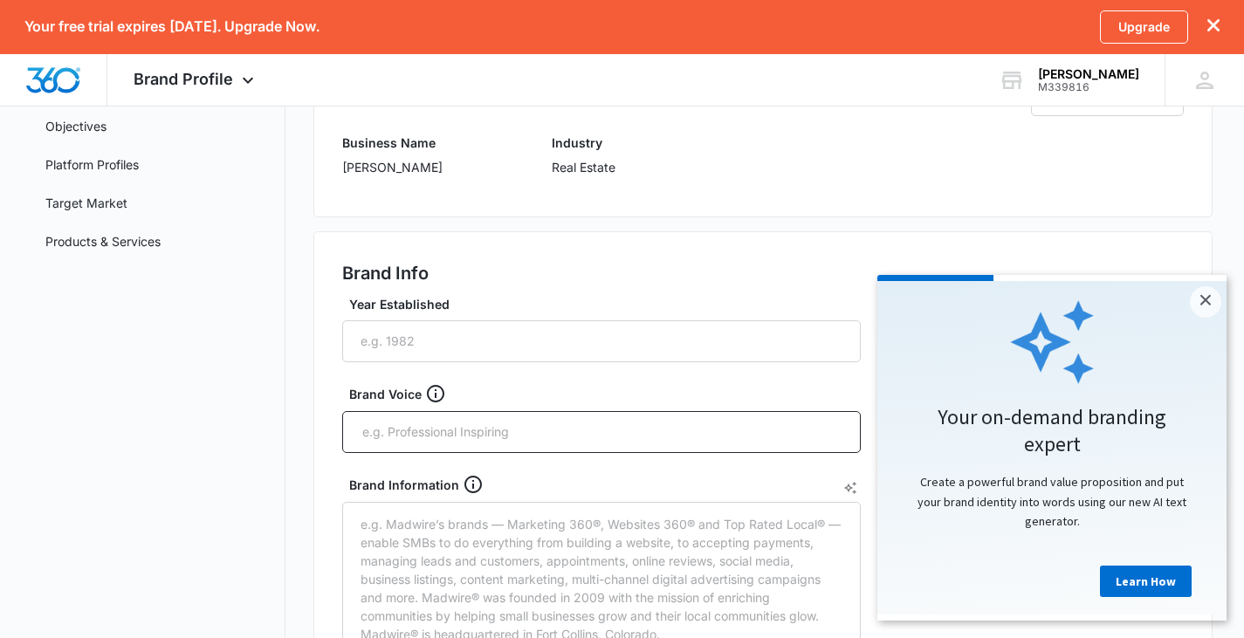
scroll to position [262, 0]
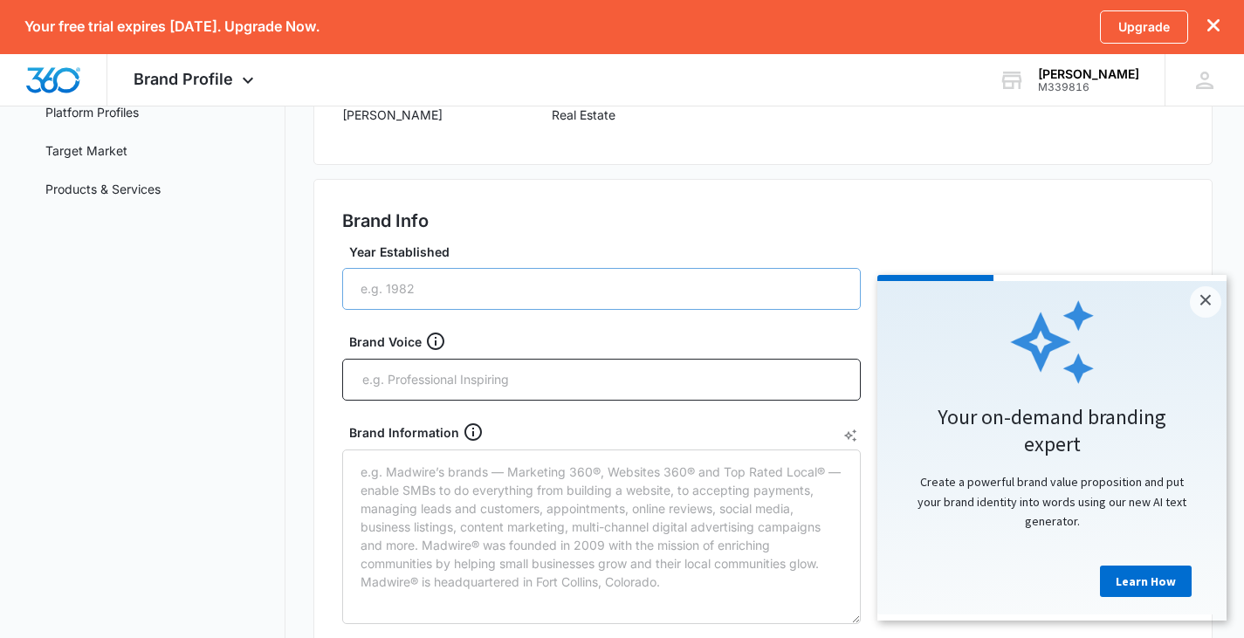
click at [374, 284] on input "Year Established" at bounding box center [601, 289] width 518 height 42
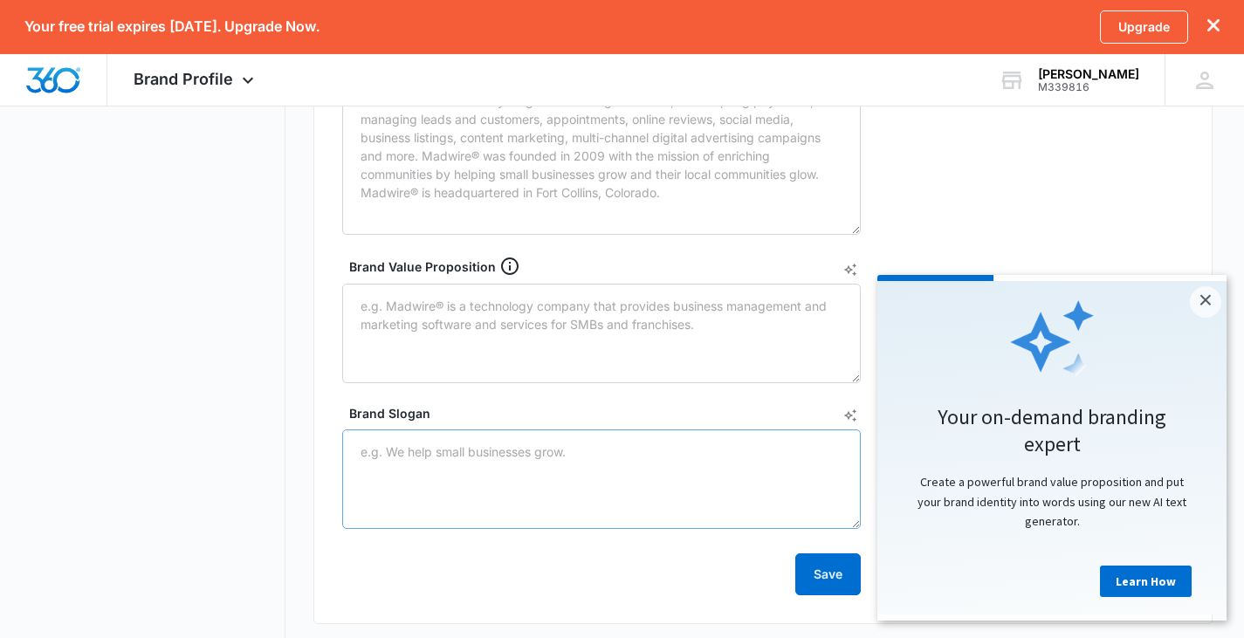
scroll to position [698, 0]
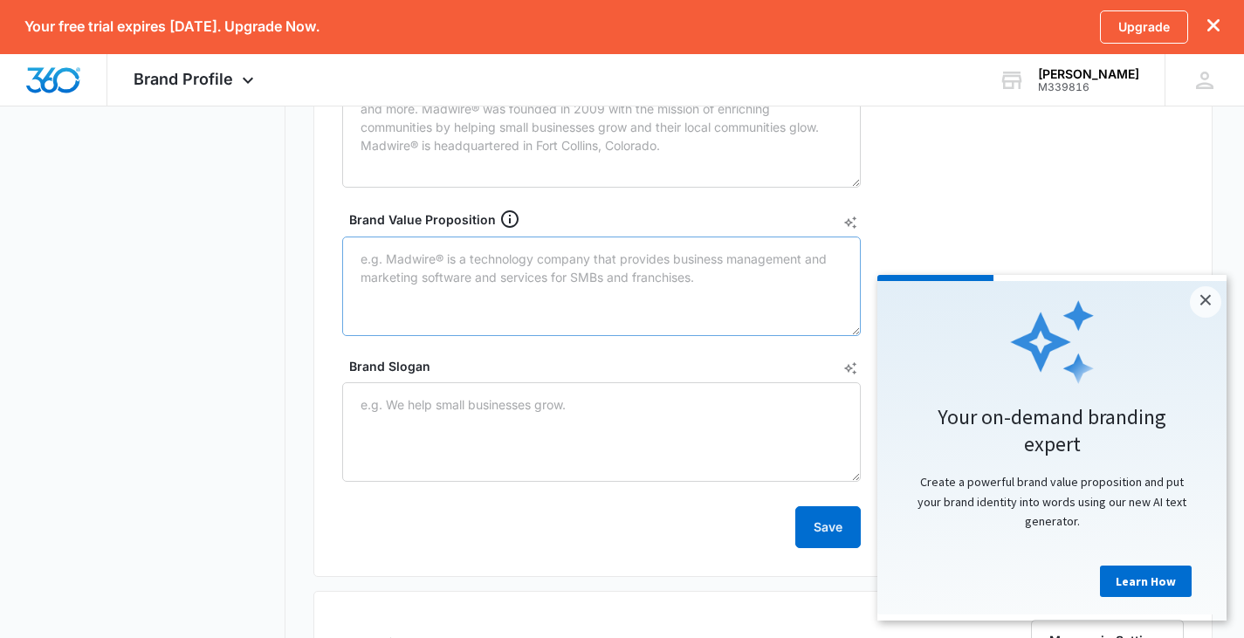
type input "1990"
click at [360, 257] on textarea "Brand Value Proposition" at bounding box center [601, 286] width 518 height 99
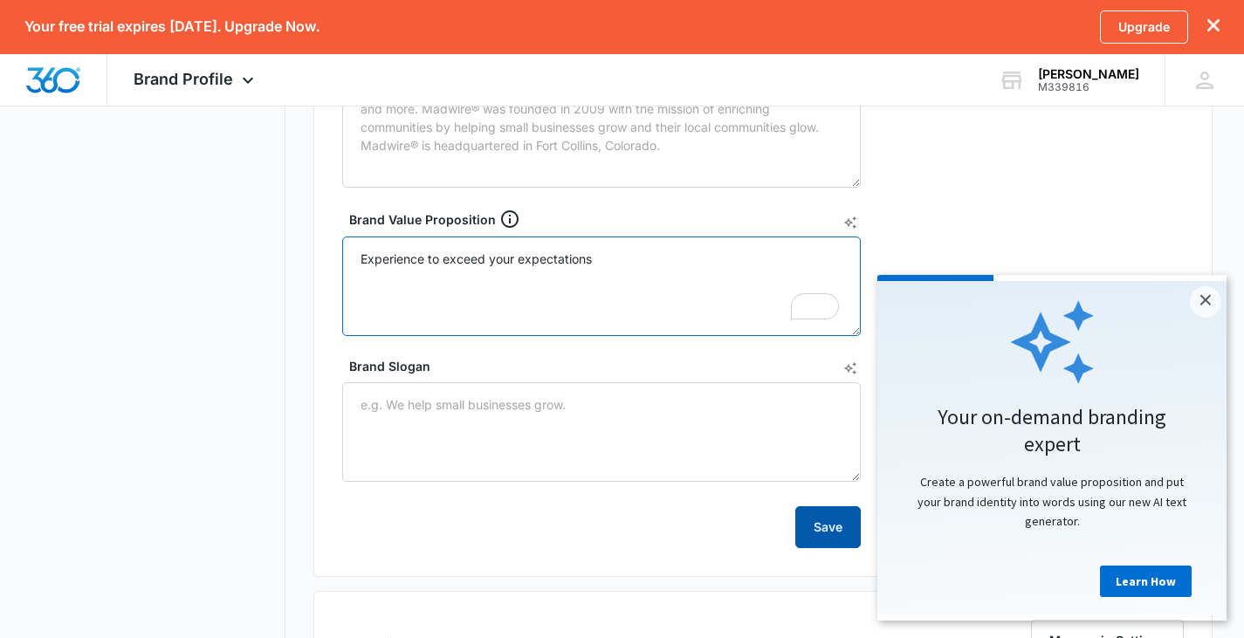
type textarea "Experience to exceed your expectations"
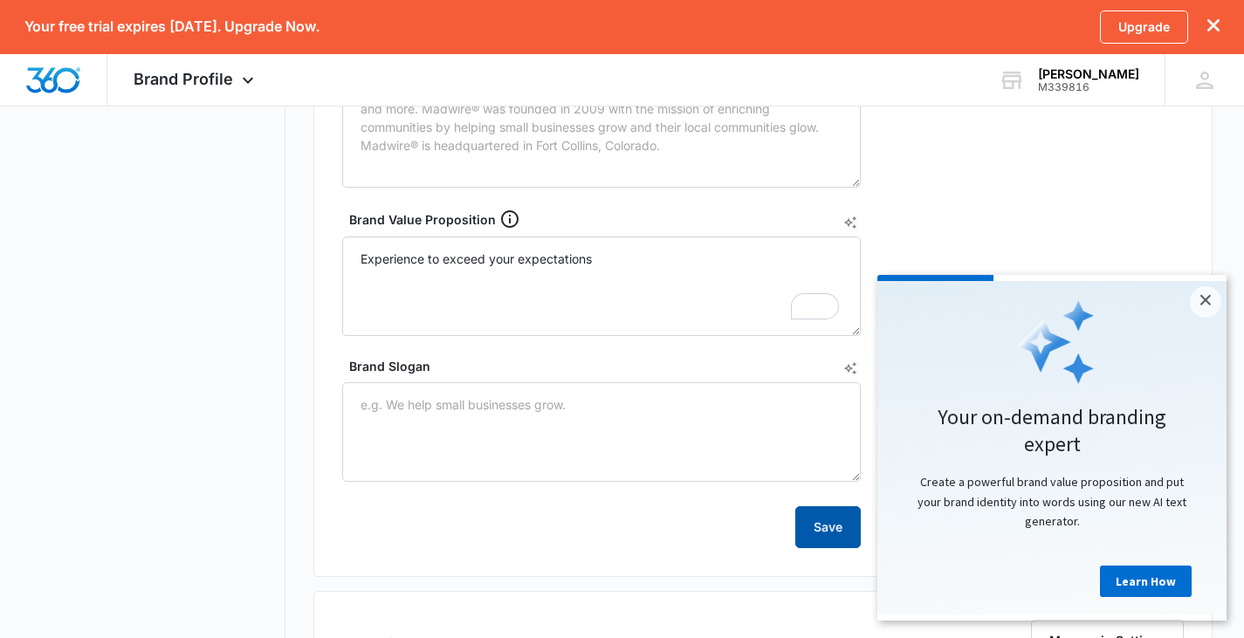
click at [843, 525] on button "Save" at bounding box center [827, 527] width 65 height 42
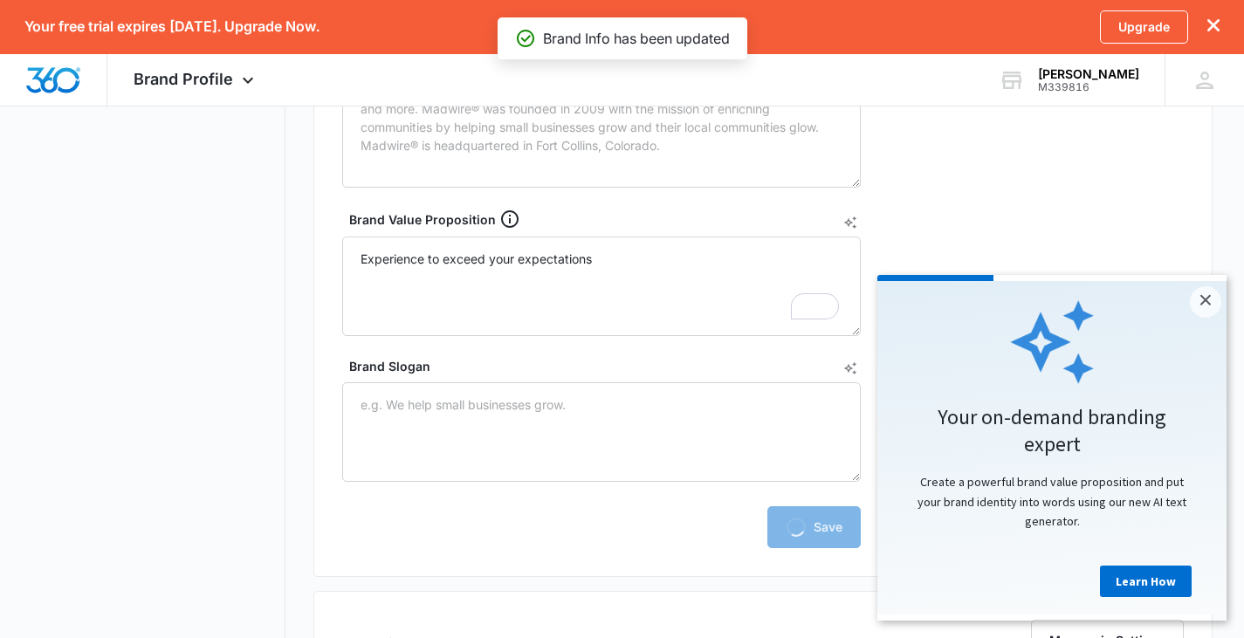
scroll to position [434, 0]
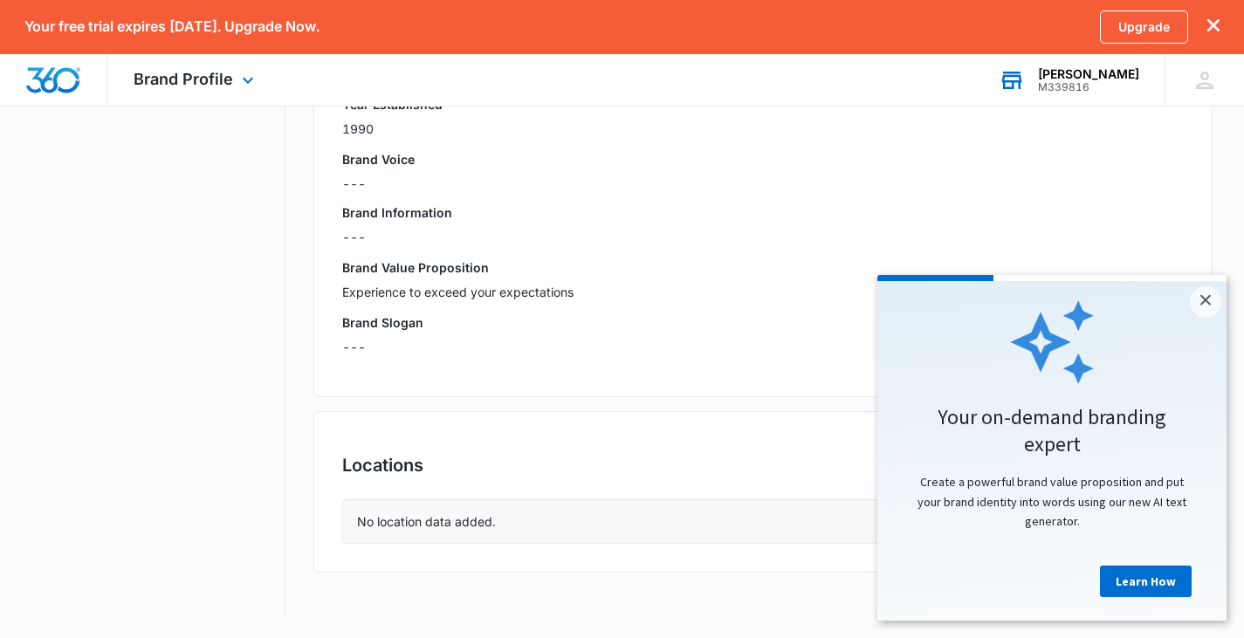
click at [1129, 69] on div "[PERSON_NAME]" at bounding box center [1088, 74] width 101 height 14
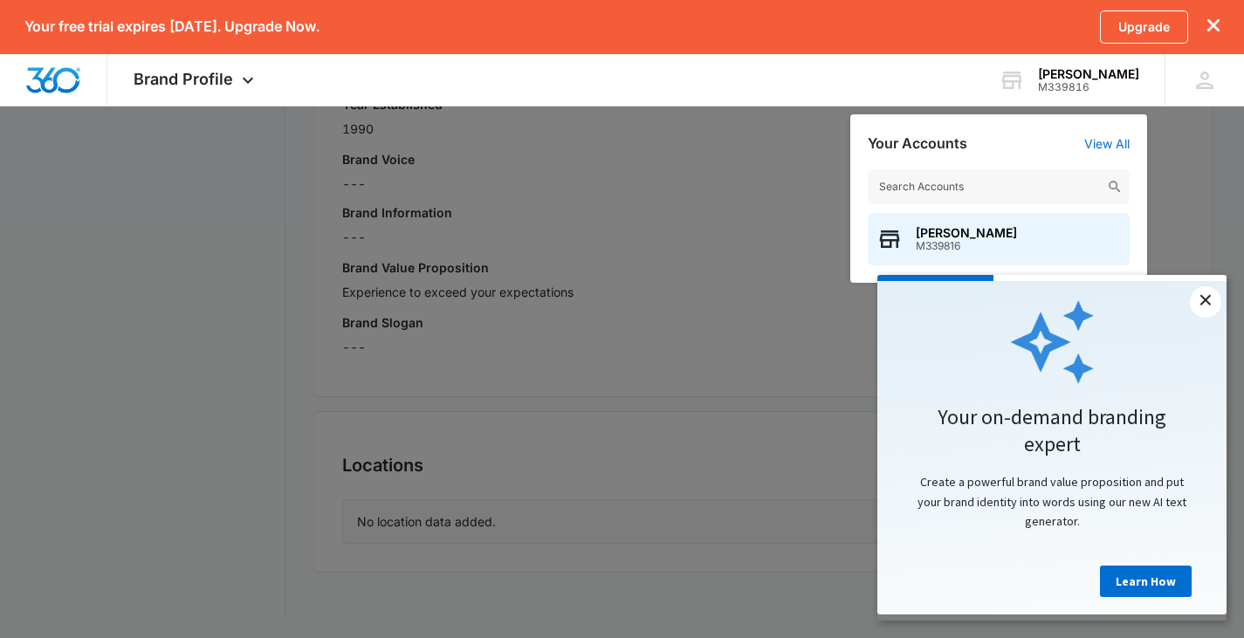
click at [1196, 296] on link "×" at bounding box center [1205, 301] width 31 height 31
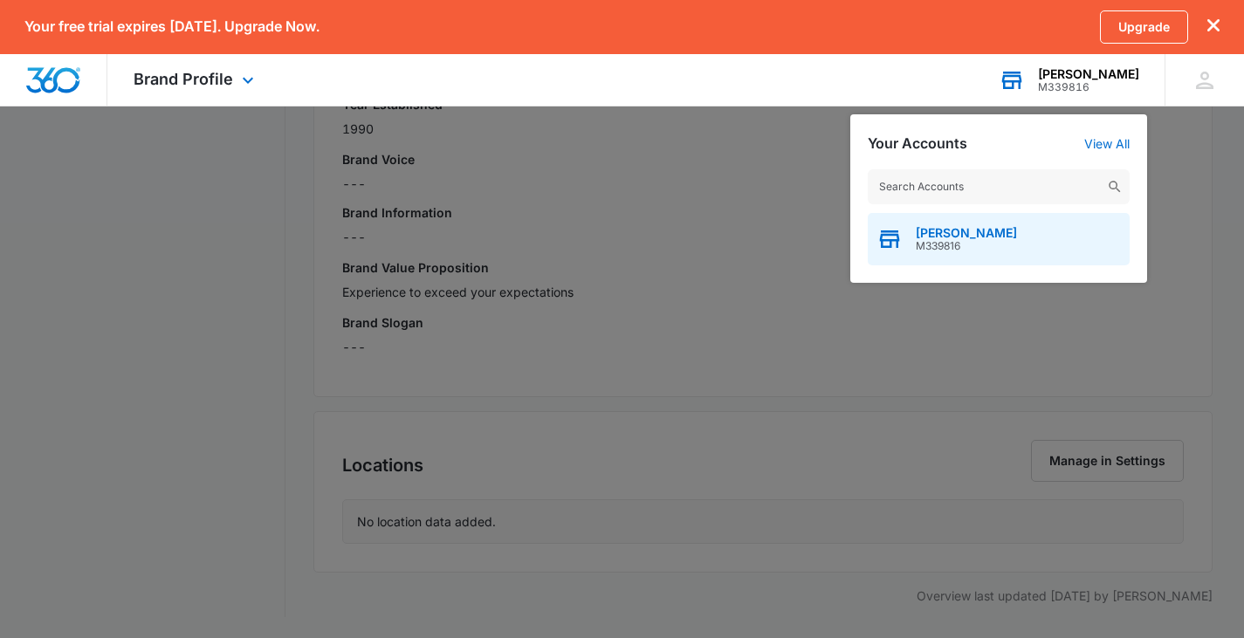
click at [943, 238] on span "[PERSON_NAME]" at bounding box center [966, 233] width 101 height 14
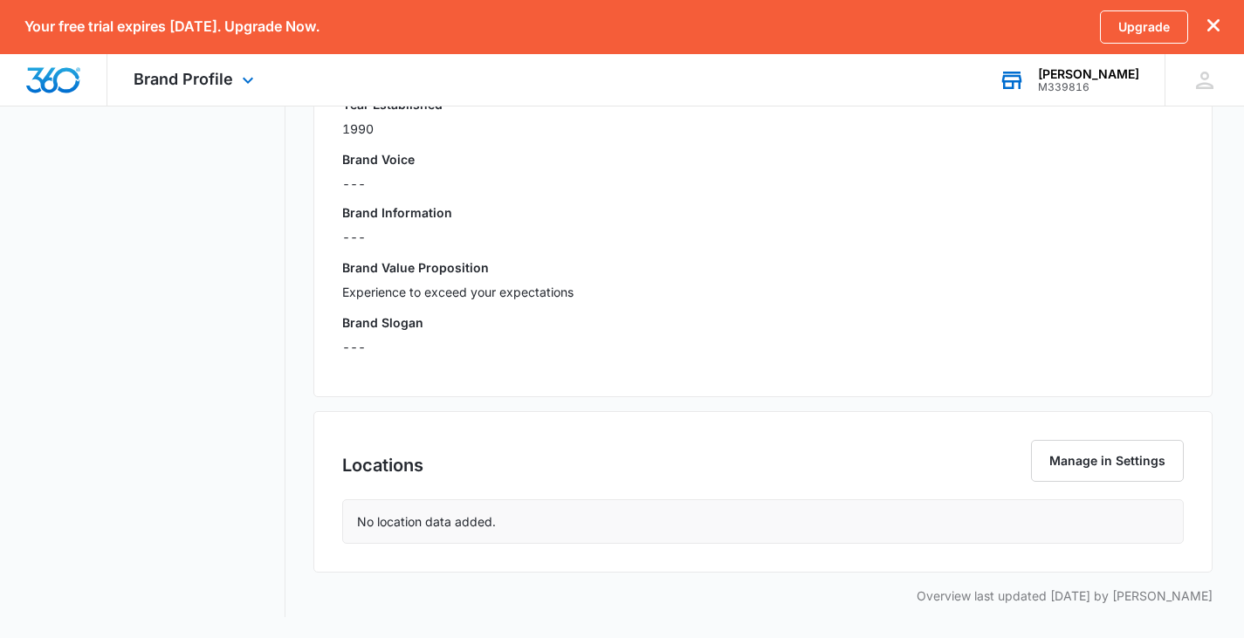
click at [45, 80] on img "Dashboard" at bounding box center [53, 80] width 56 height 26
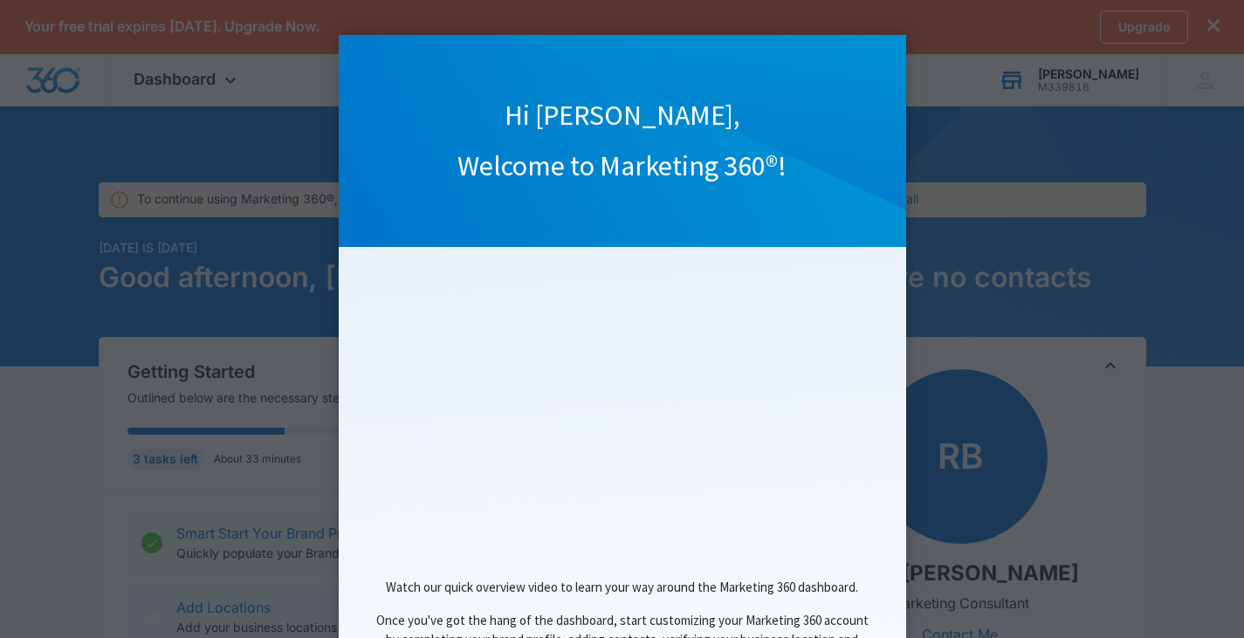
click at [886, 49] on div "Hi [PERSON_NAME], Welcome to Marketing 360®!" at bounding box center [622, 141] width 567 height 212
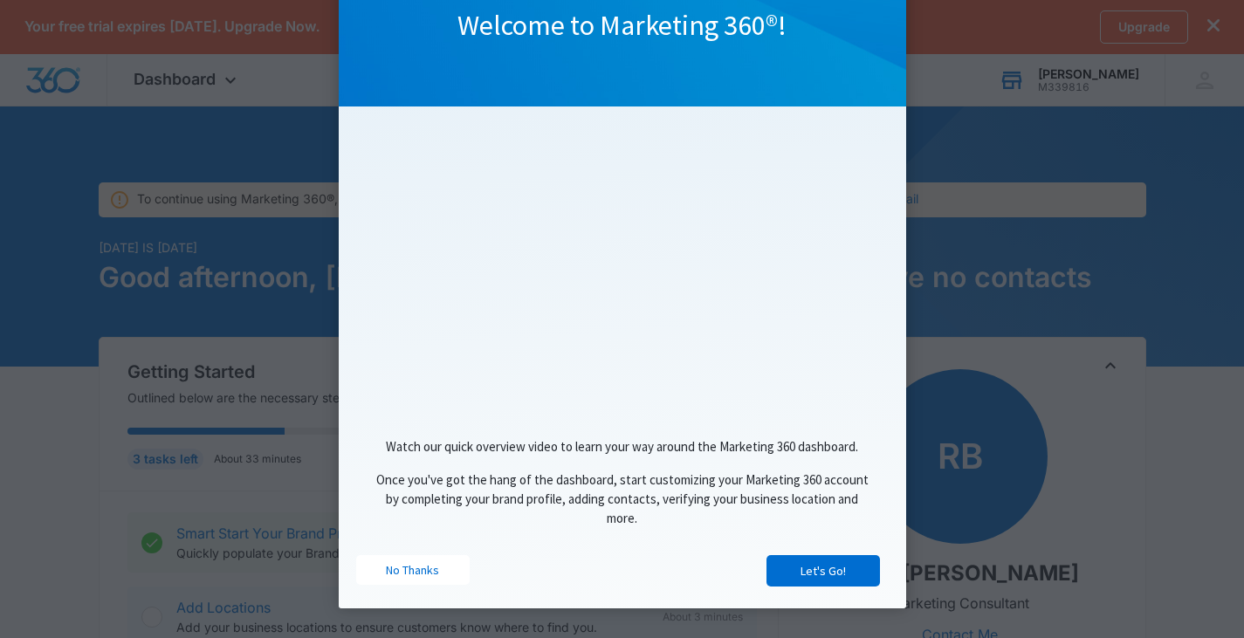
scroll to position [153, 0]
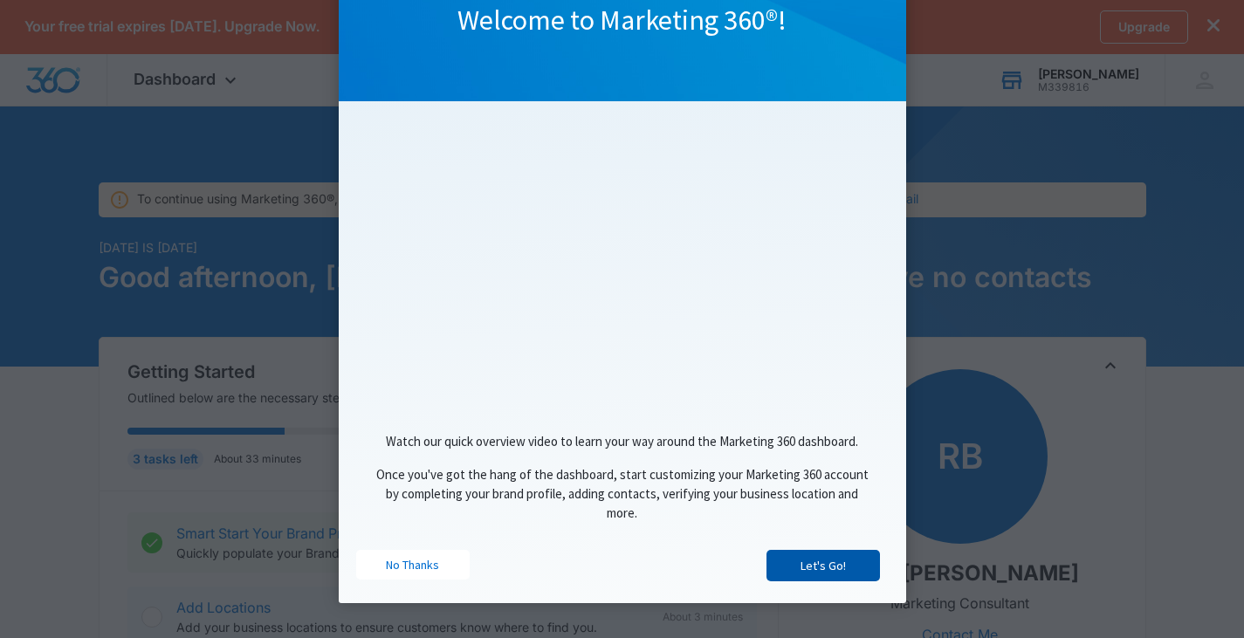
click at [830, 568] on link "Let's Go!" at bounding box center [822, 565] width 113 height 31
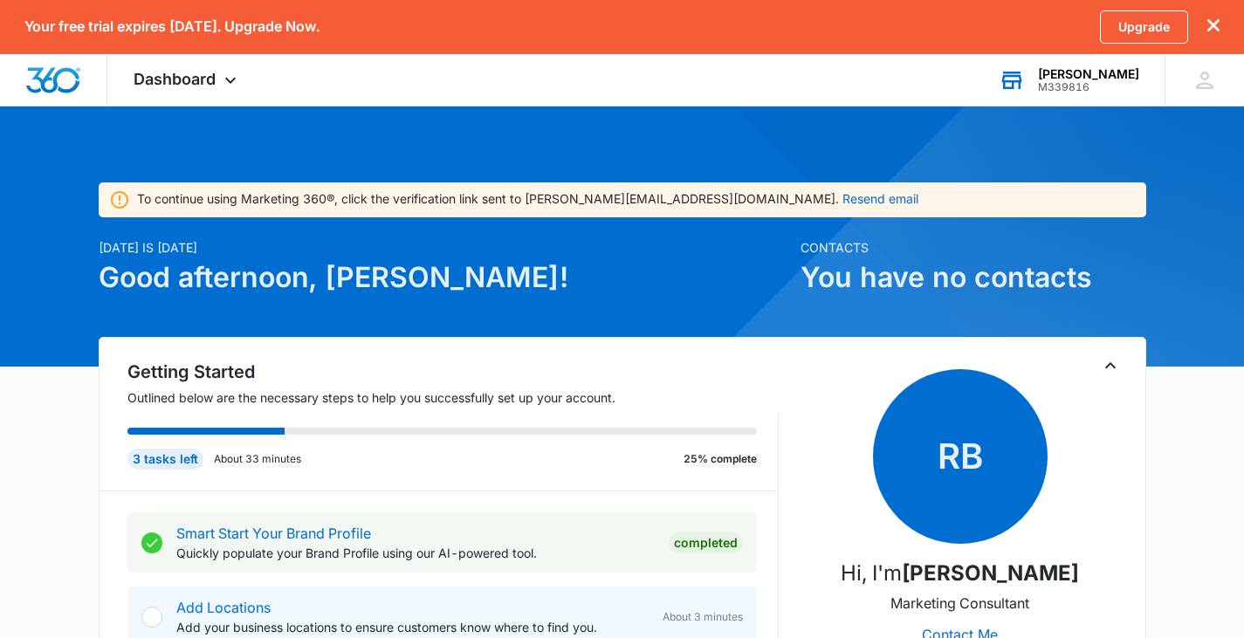
scroll to position [0, 0]
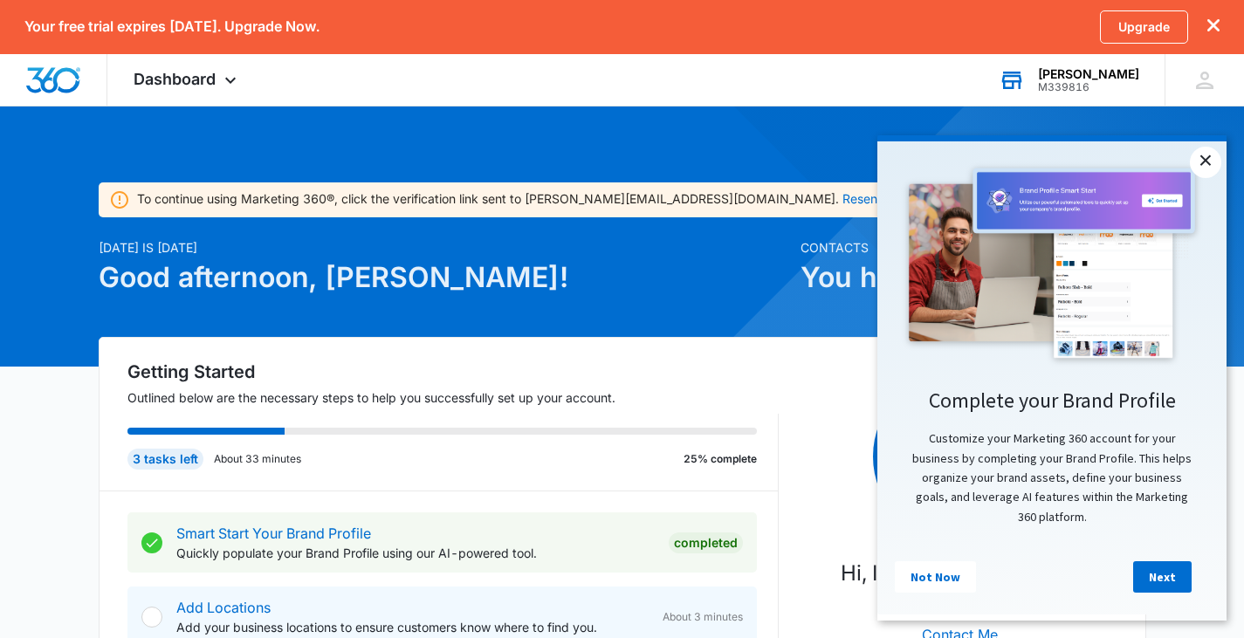
click at [1205, 161] on link "×" at bounding box center [1205, 162] width 31 height 31
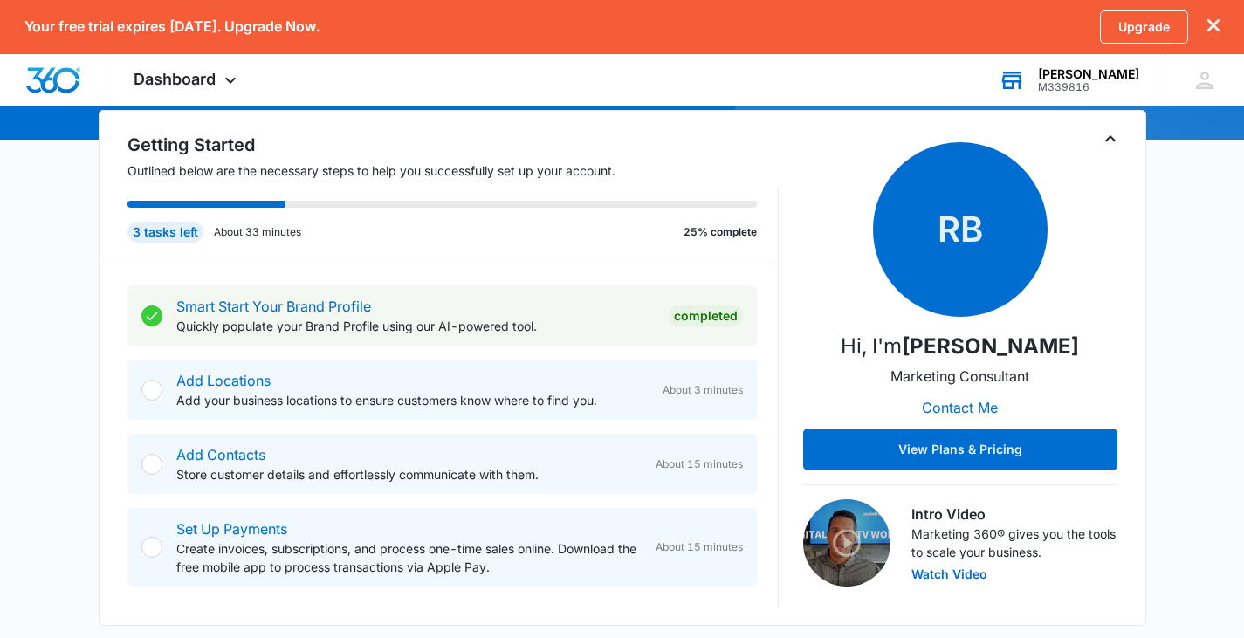
scroll to position [262, 0]
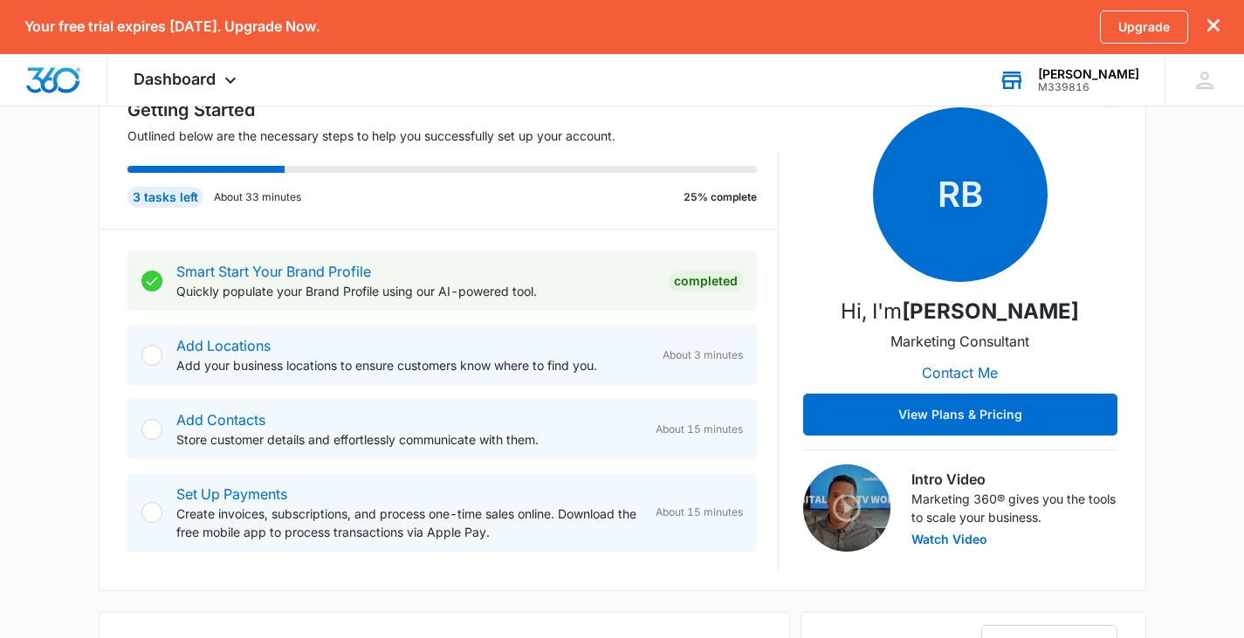
click at [153, 351] on div at bounding box center [151, 355] width 21 height 21
click at [152, 356] on div at bounding box center [151, 355] width 21 height 21
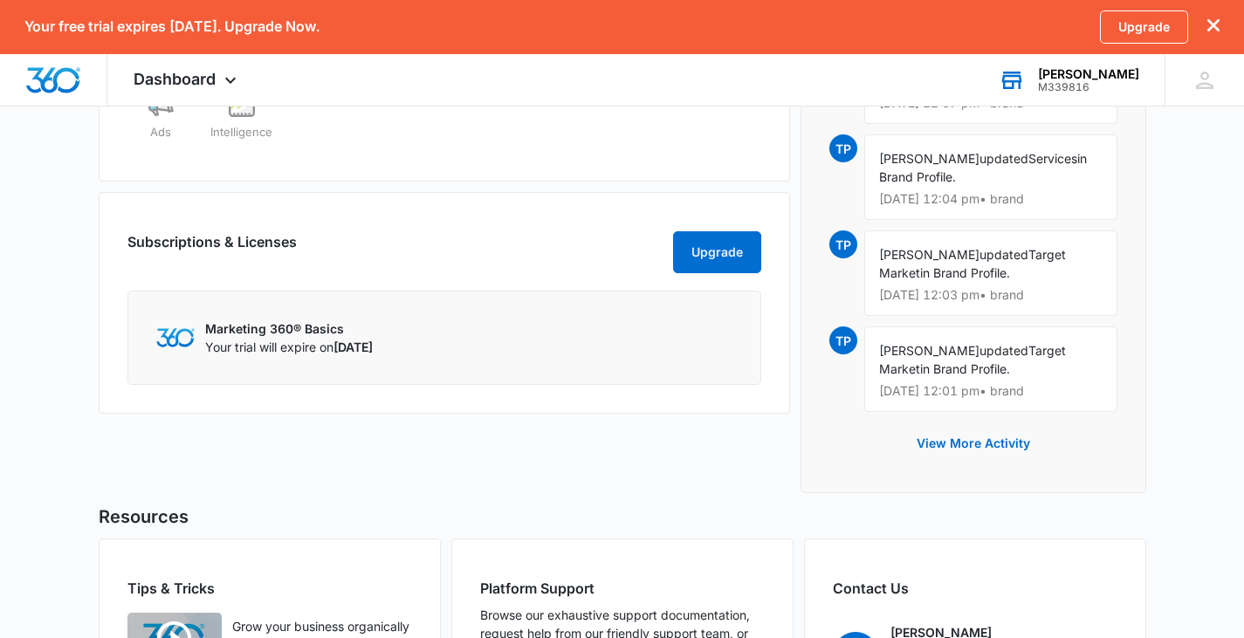
scroll to position [960, 0]
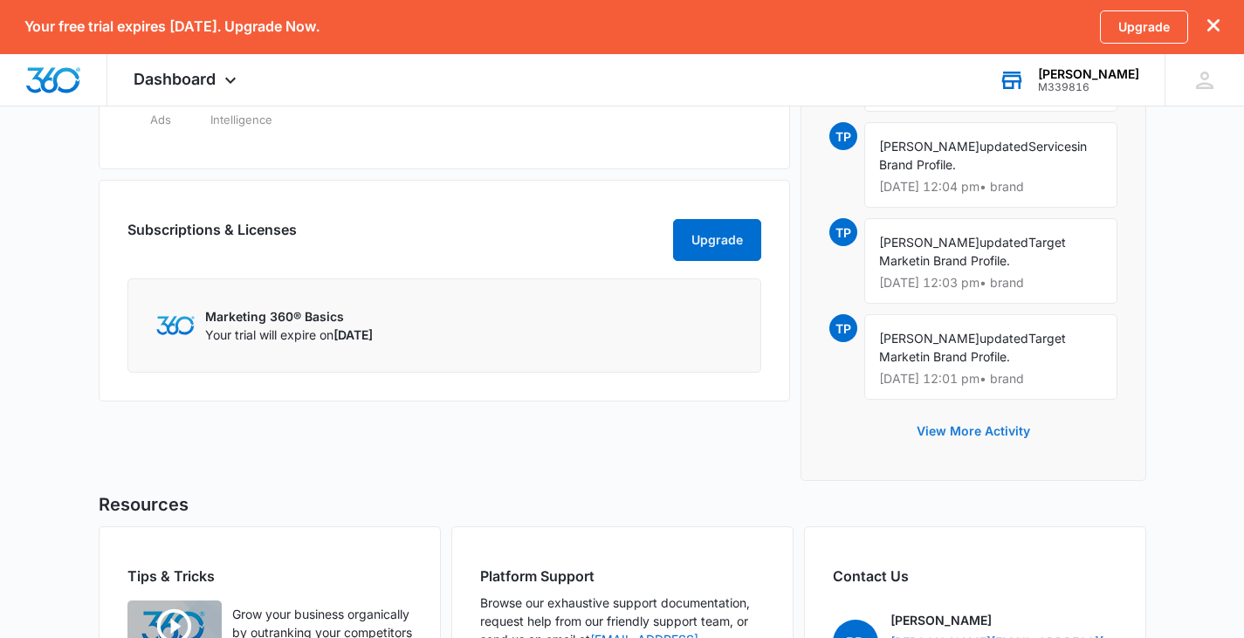
click at [995, 435] on button "View More Activity" at bounding box center [973, 431] width 148 height 42
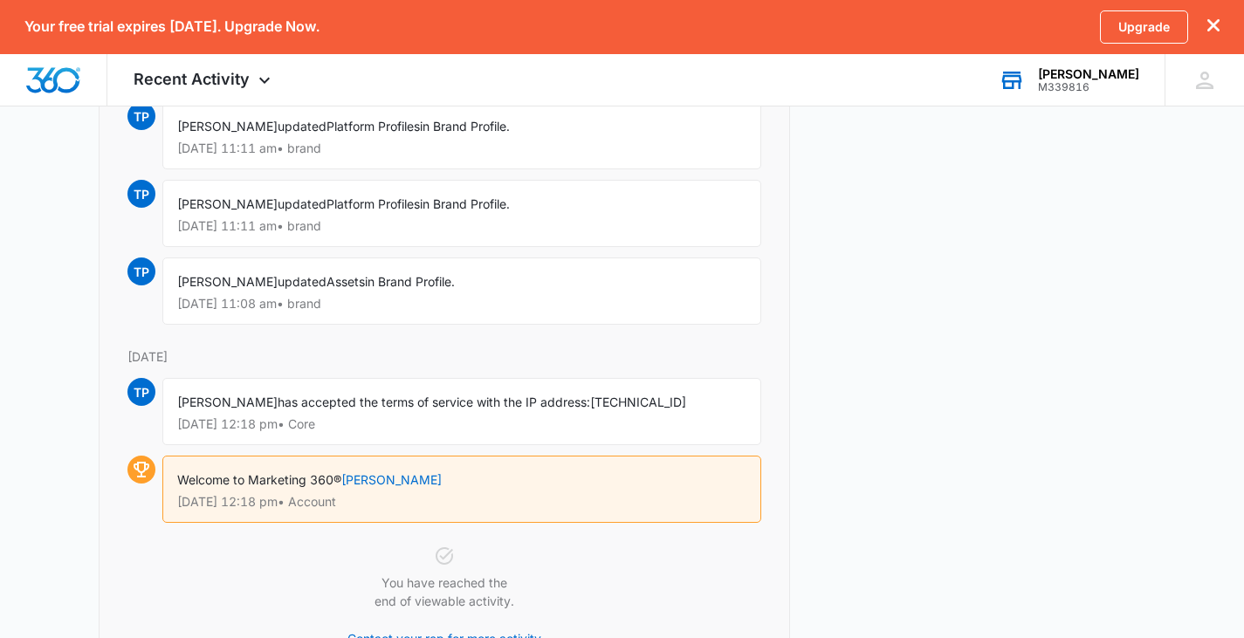
scroll to position [1204, 0]
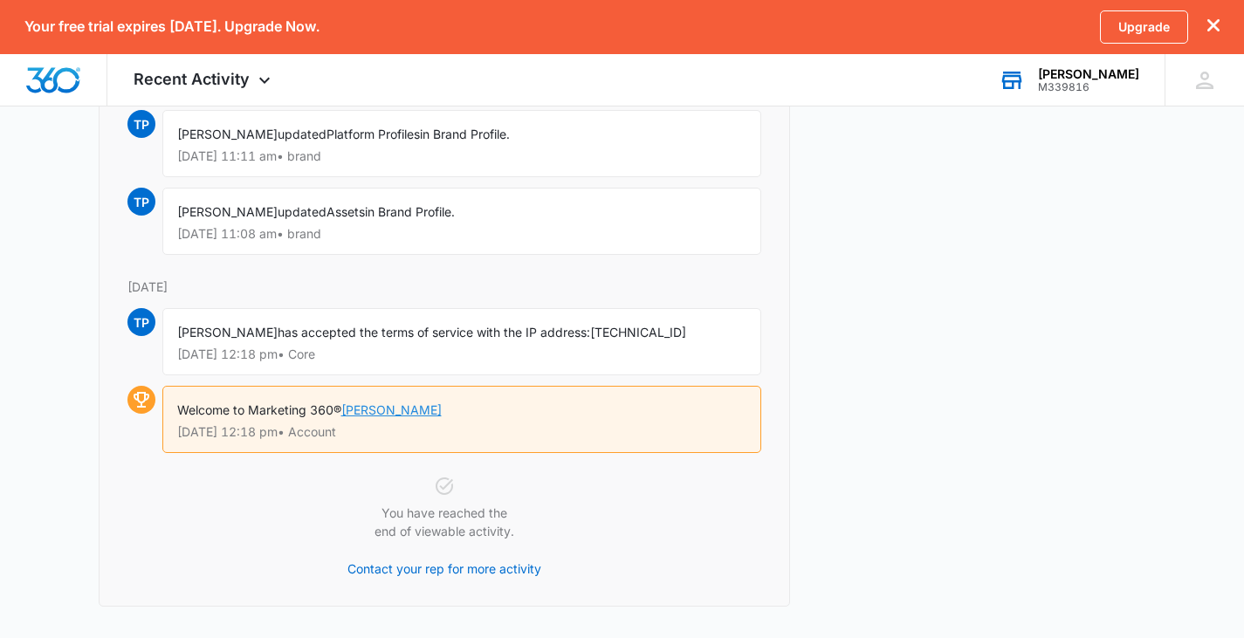
click at [386, 406] on link "[PERSON_NAME]" at bounding box center [391, 409] width 100 height 15
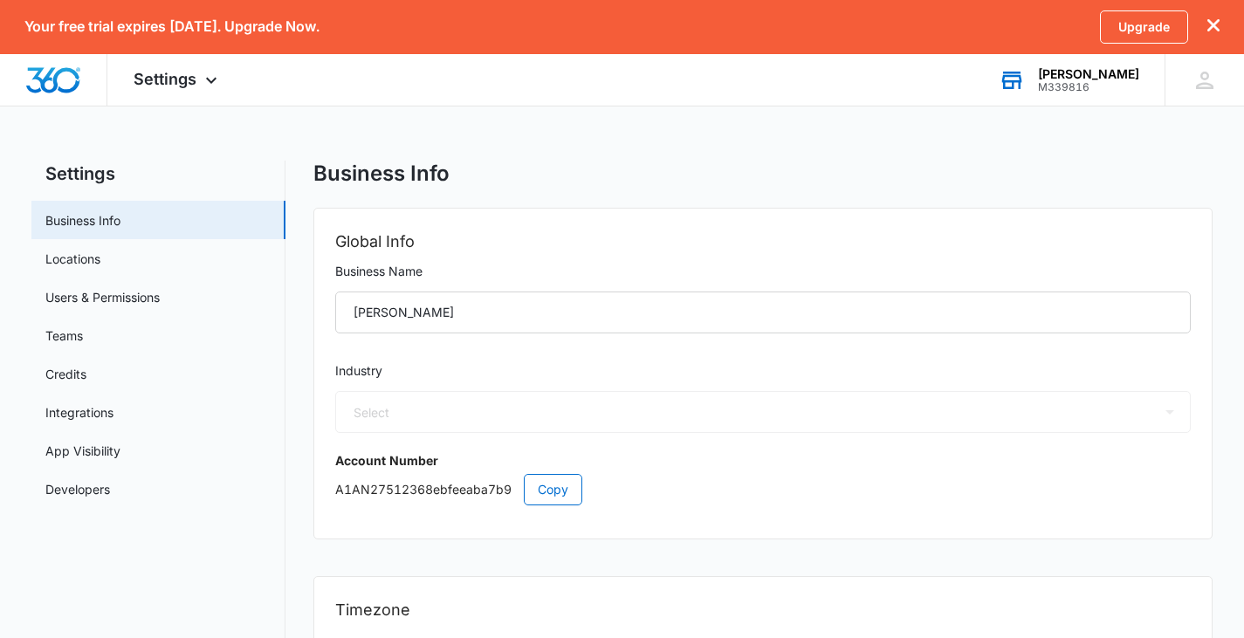
select select "35"
select select "CA"
select select "[GEOGRAPHIC_DATA]/[GEOGRAPHIC_DATA]"
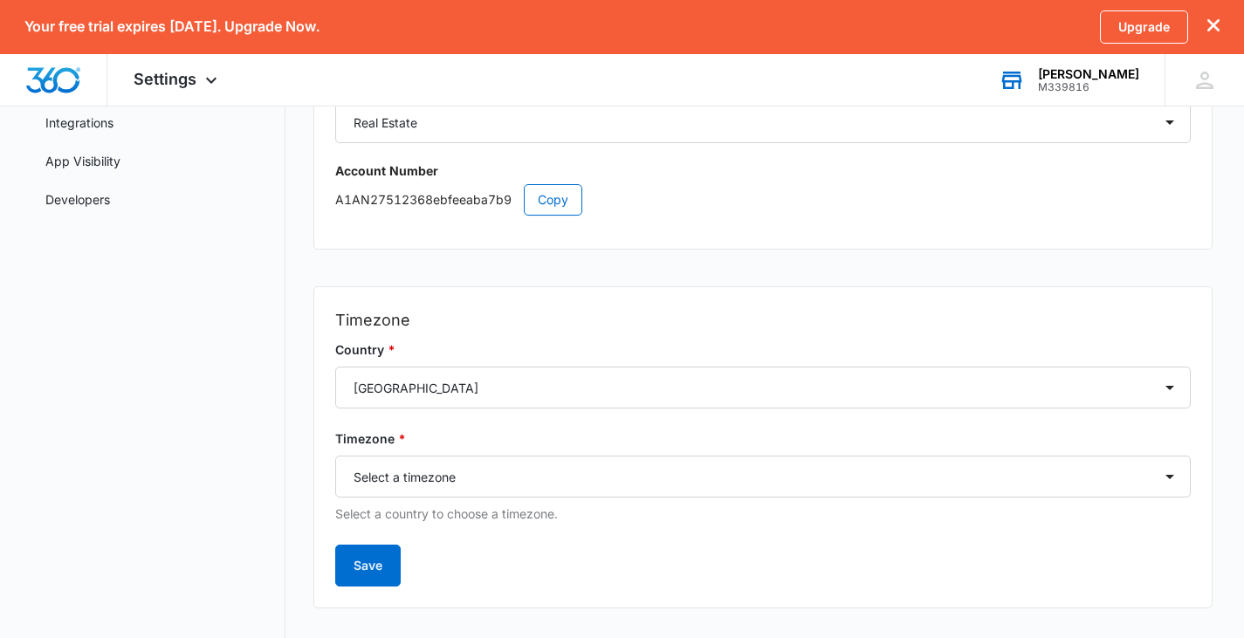
scroll to position [318, 0]
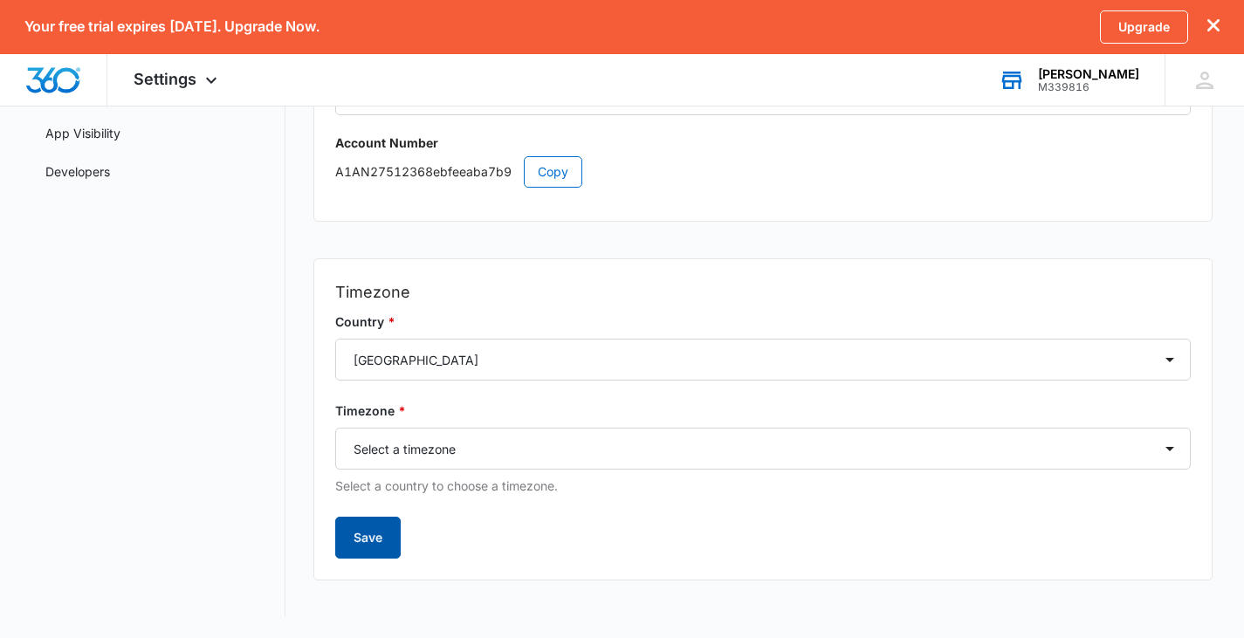
click at [362, 540] on button "Save" at bounding box center [367, 538] width 65 height 42
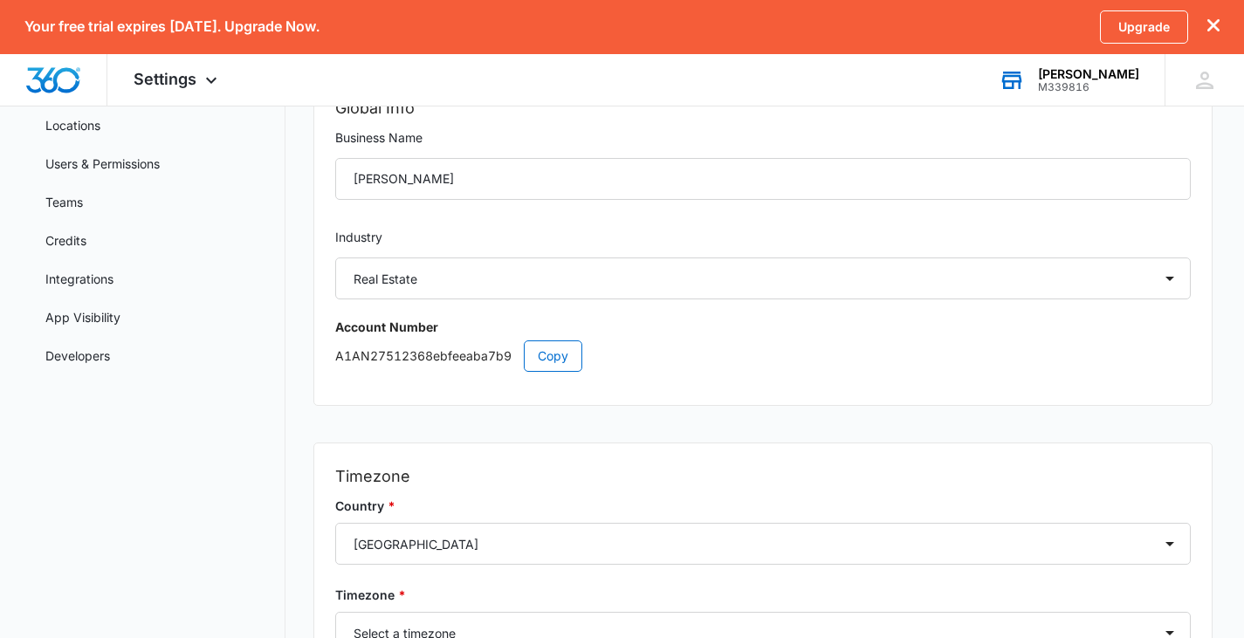
scroll to position [56, 0]
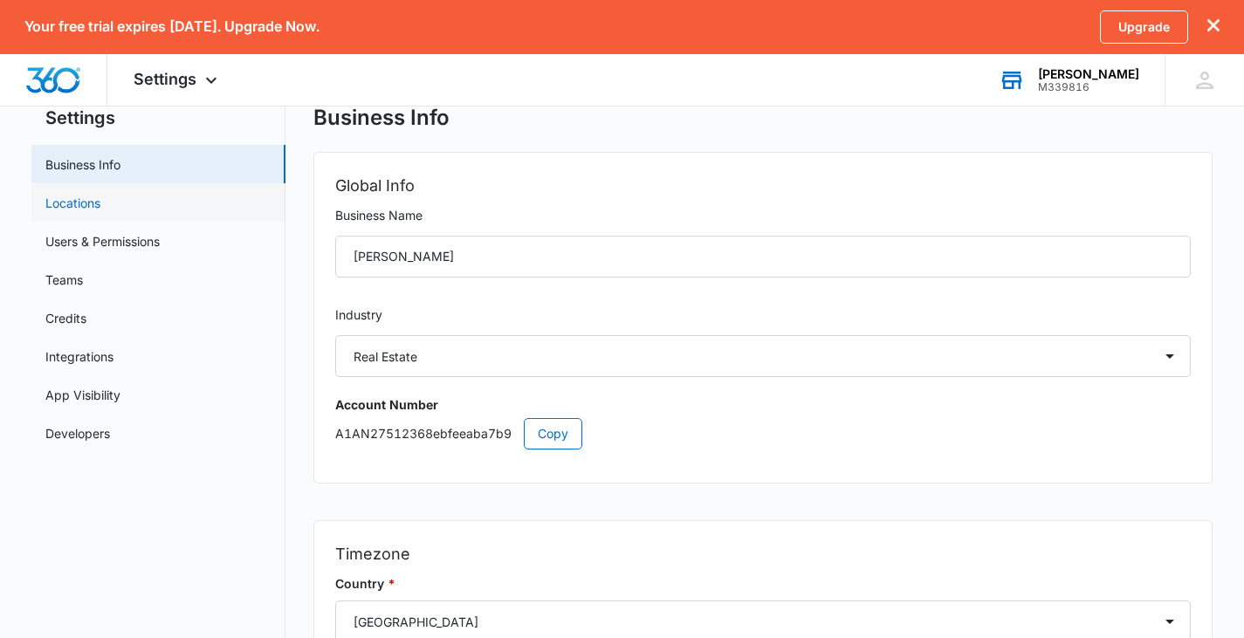
click at [74, 203] on link "Locations" at bounding box center [72, 203] width 55 height 18
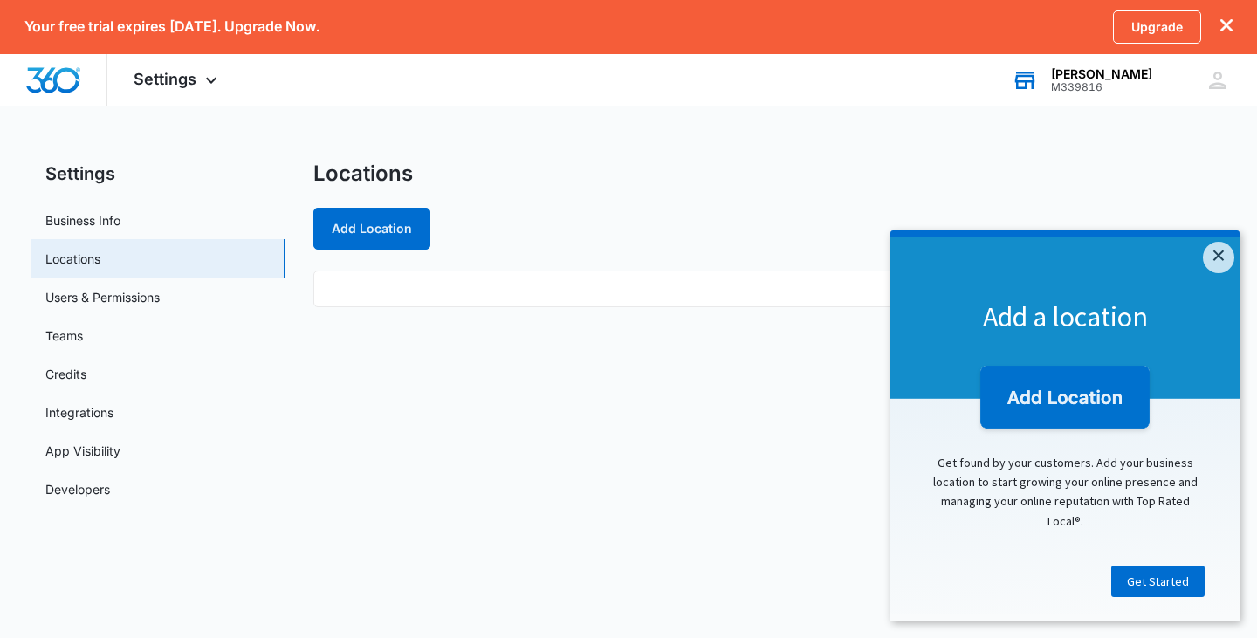
click at [338, 285] on ul at bounding box center [769, 289] width 912 height 37
click at [443, 285] on ul at bounding box center [769, 289] width 912 height 37
click at [1228, 254] on link "×" at bounding box center [1218, 257] width 31 height 31
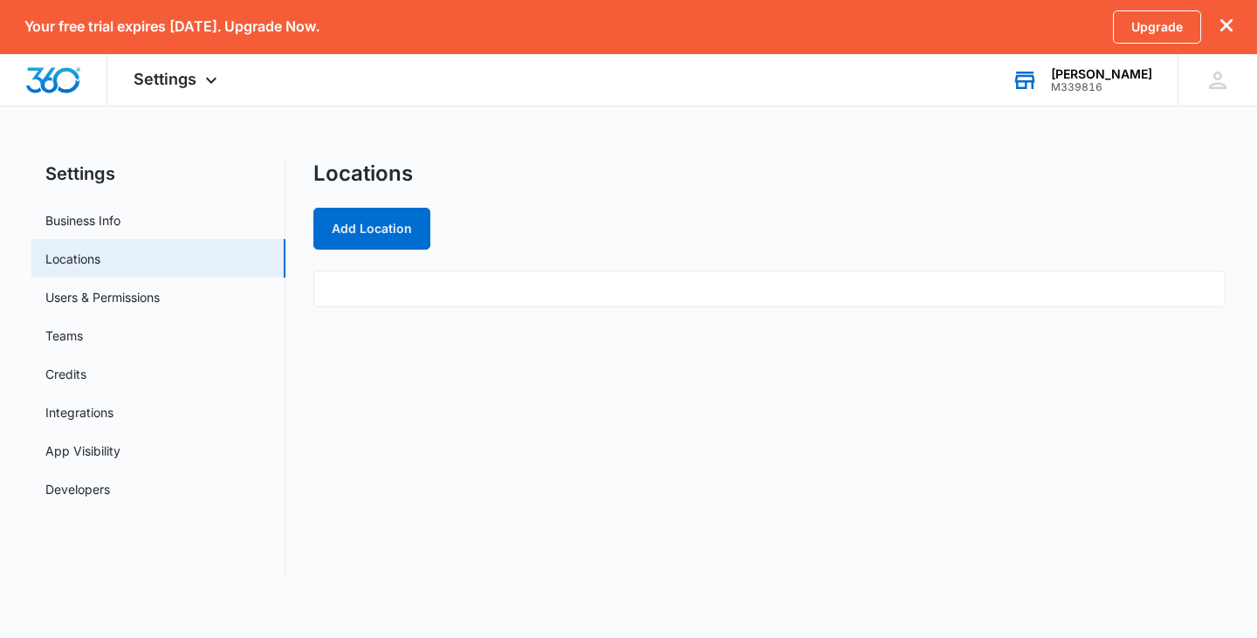
click at [339, 282] on ul at bounding box center [769, 289] width 912 height 37
click at [374, 285] on ul at bounding box center [769, 289] width 912 height 37
click at [377, 230] on button "Add Location" at bounding box center [371, 229] width 117 height 42
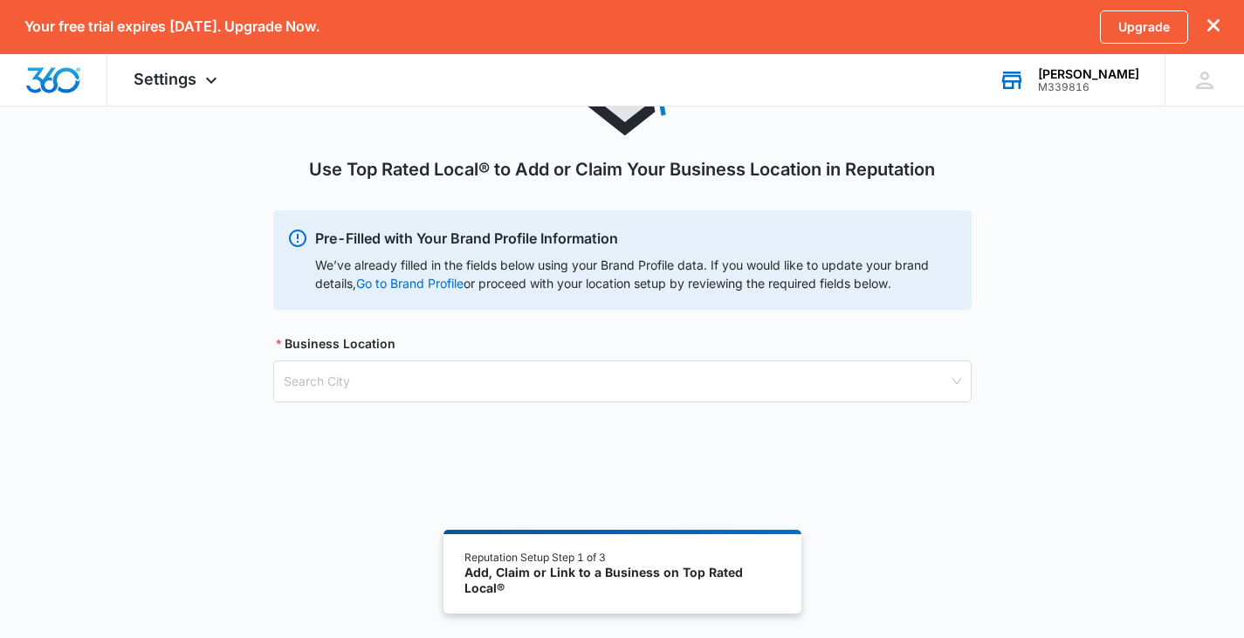
scroll to position [148, 0]
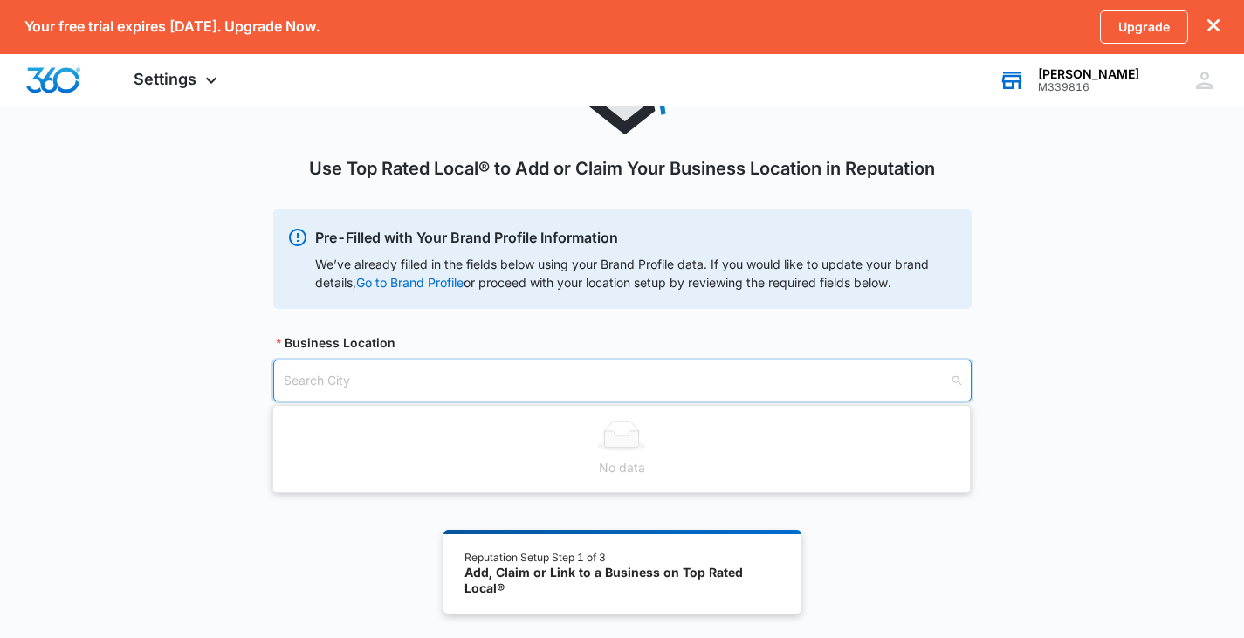
click at [298, 377] on input "search" at bounding box center [616, 380] width 665 height 40
type input "B"
type input "L"
